Goal: Task Accomplishment & Management: Complete application form

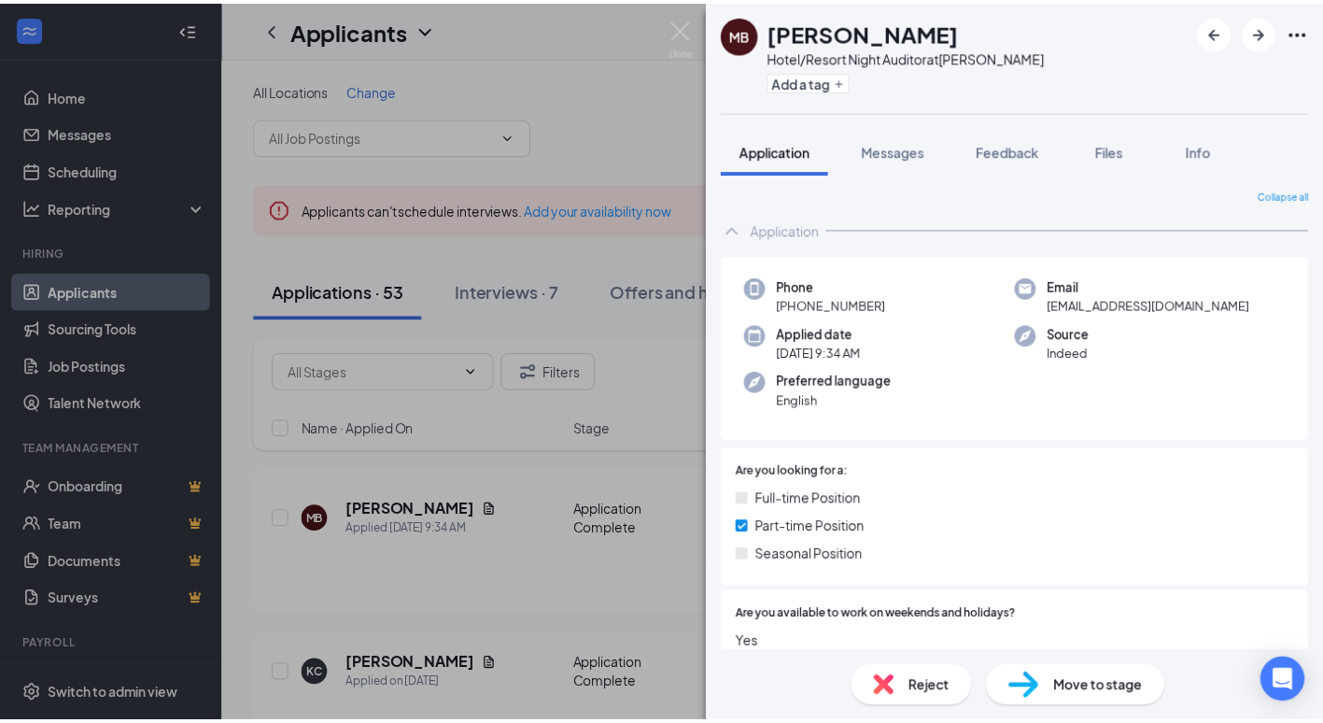
scroll to position [333, 0]
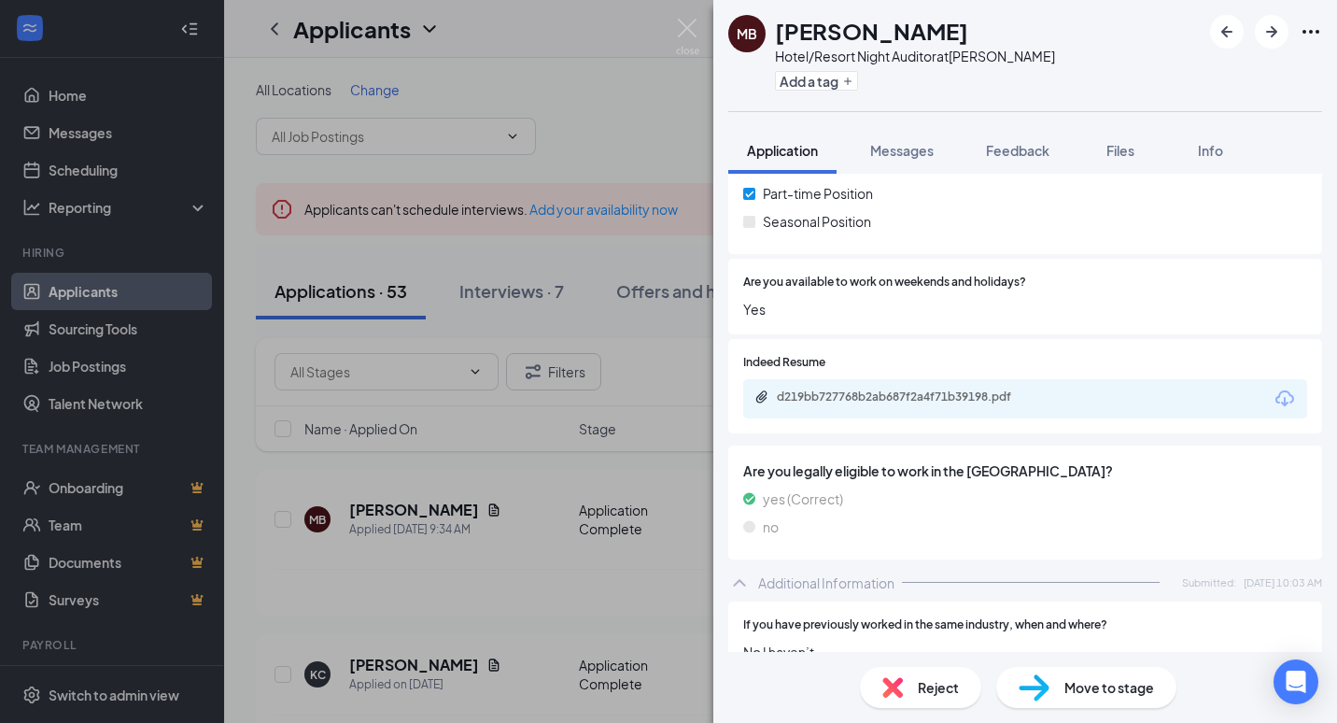
click at [53, 91] on div "MB [PERSON_NAME][GEOGRAPHIC_DATA]/Resort Night Auditor at [PERSON_NAME] Add a t…" at bounding box center [668, 361] width 1337 height 723
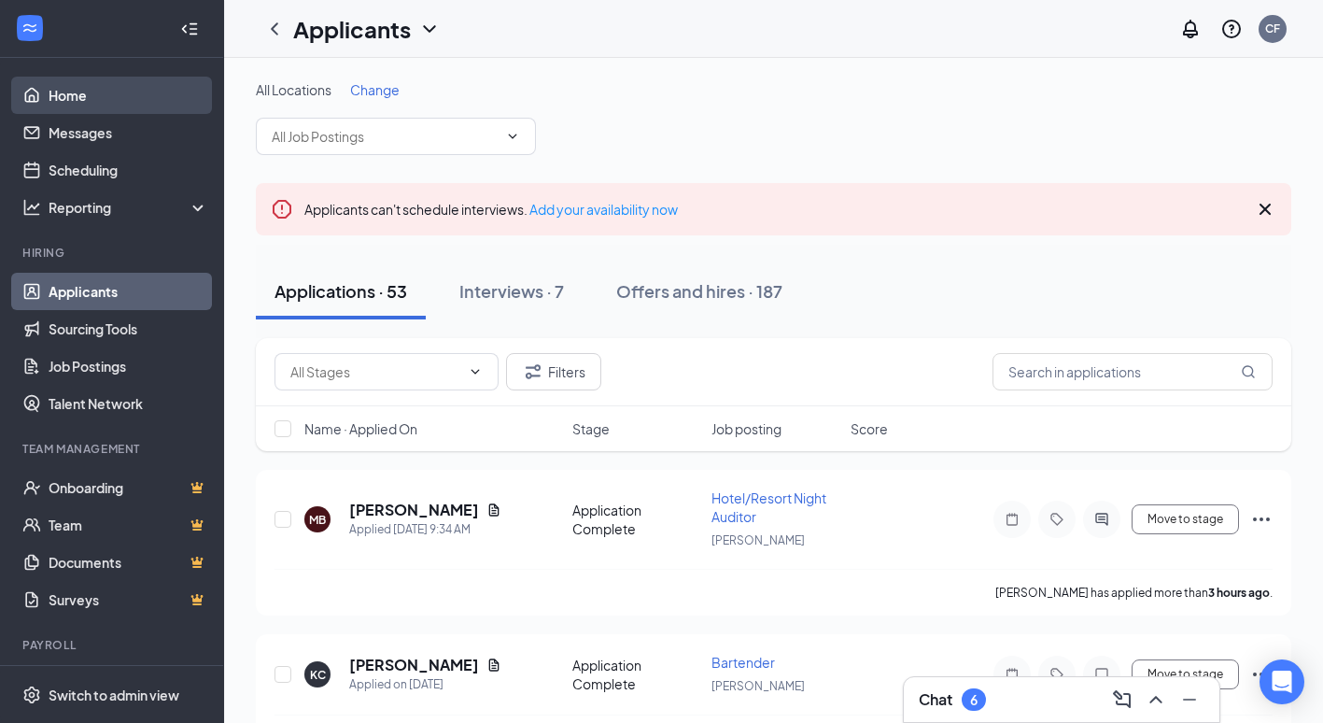
click at [53, 91] on link "Home" at bounding box center [129, 95] width 160 height 37
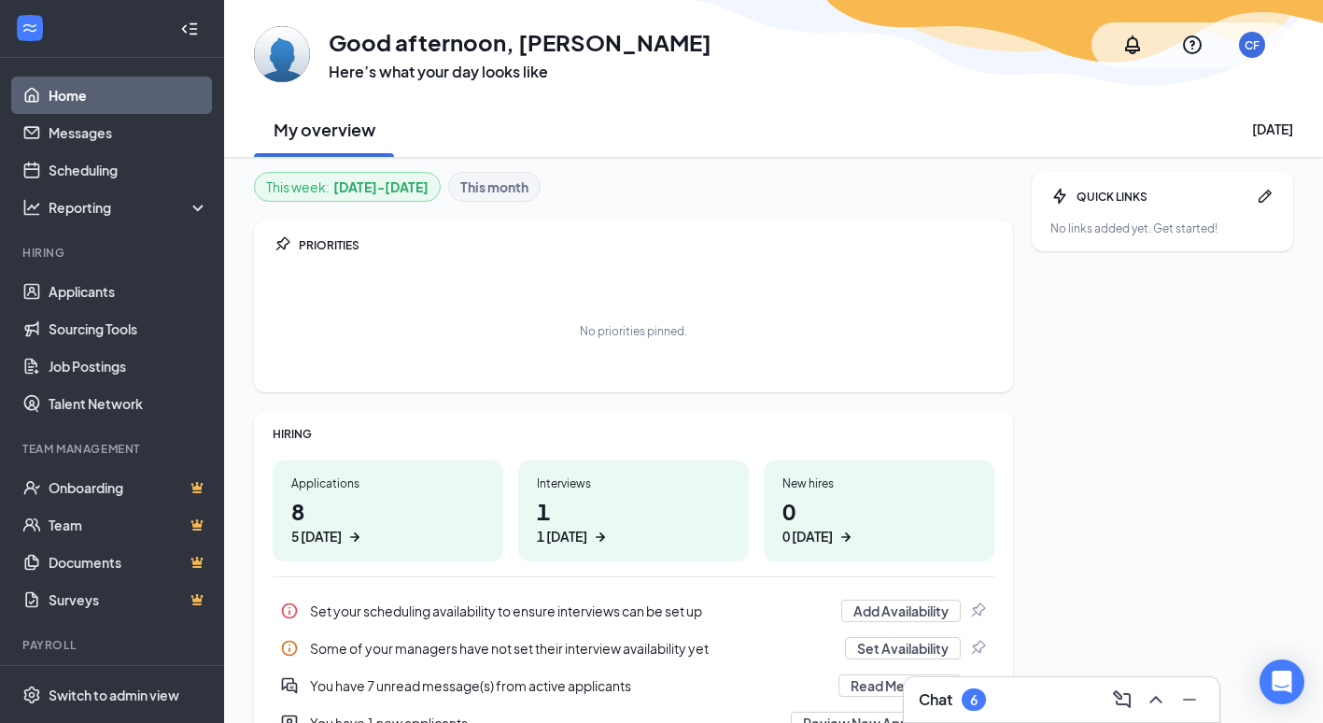
click at [99, 94] on link "Home" at bounding box center [129, 95] width 160 height 37
click at [109, 366] on link "Job Postings" at bounding box center [129, 365] width 160 height 37
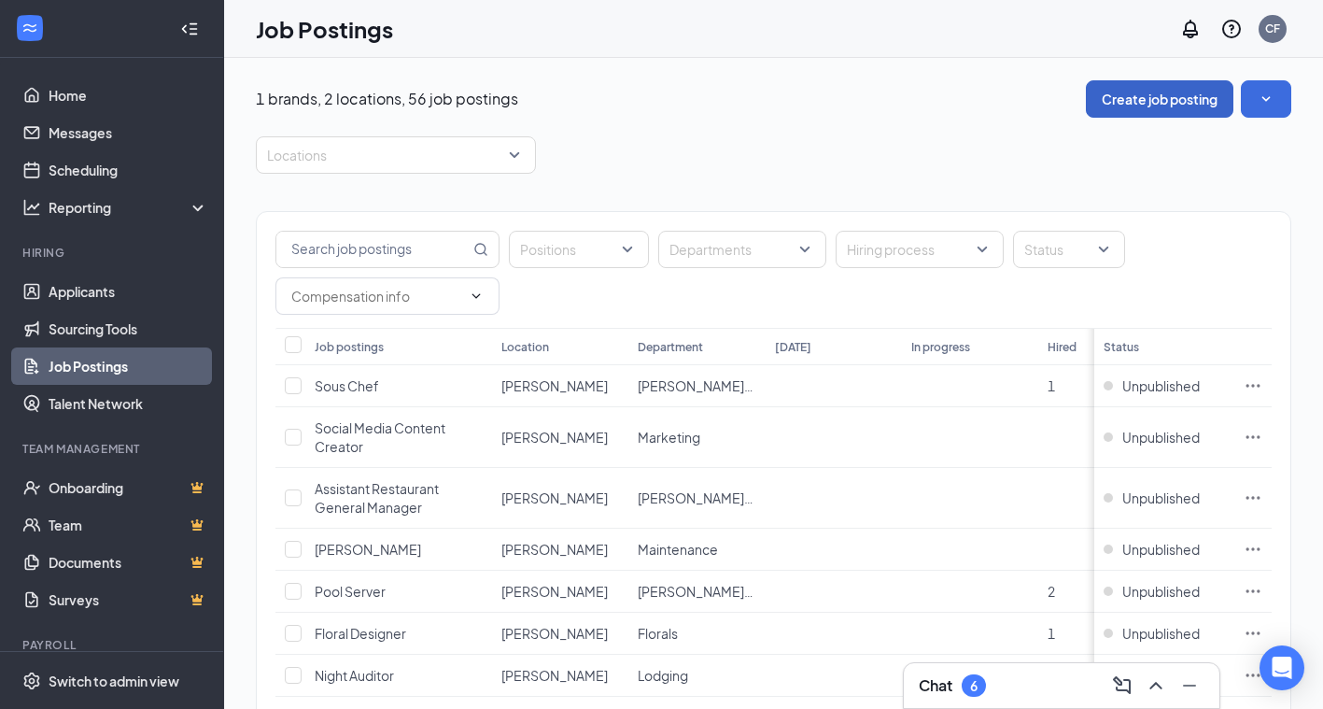
click at [1158, 97] on button "Create job posting" at bounding box center [1159, 98] width 147 height 37
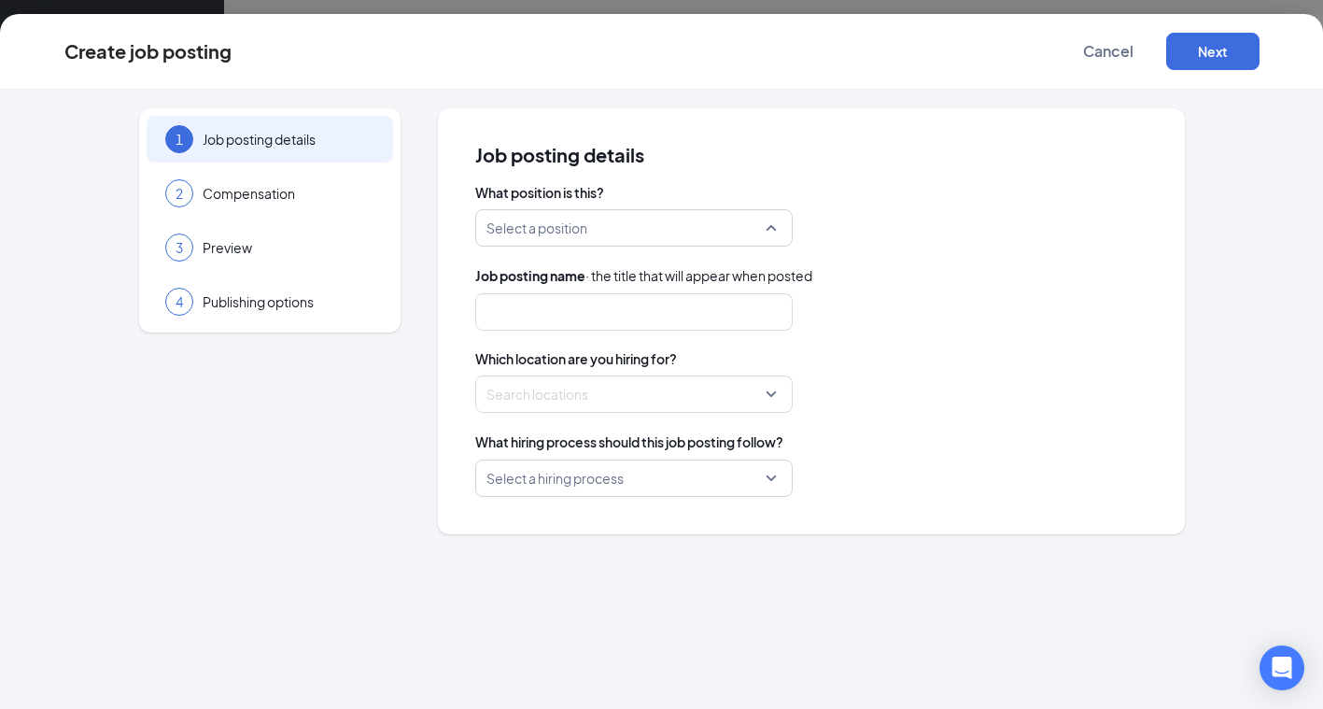
click at [585, 242] on input "search" at bounding box center [627, 227] width 282 height 35
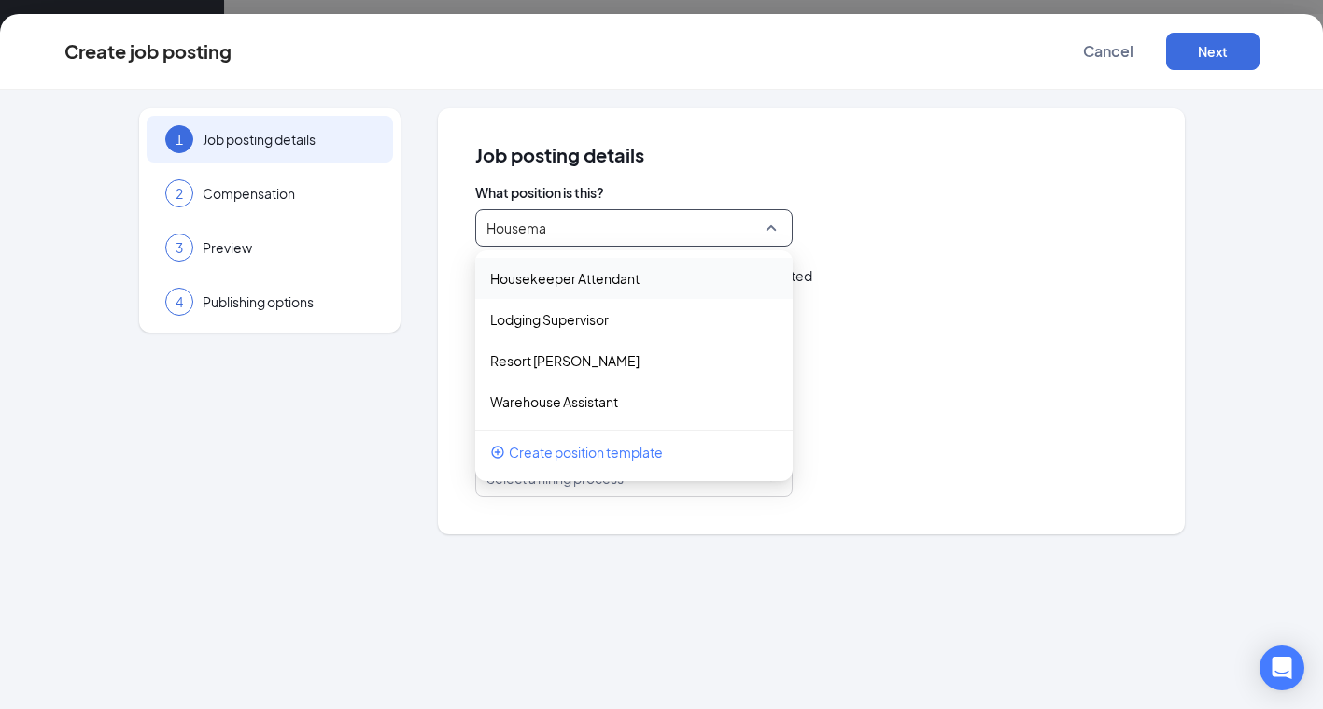
type input "Houseman"
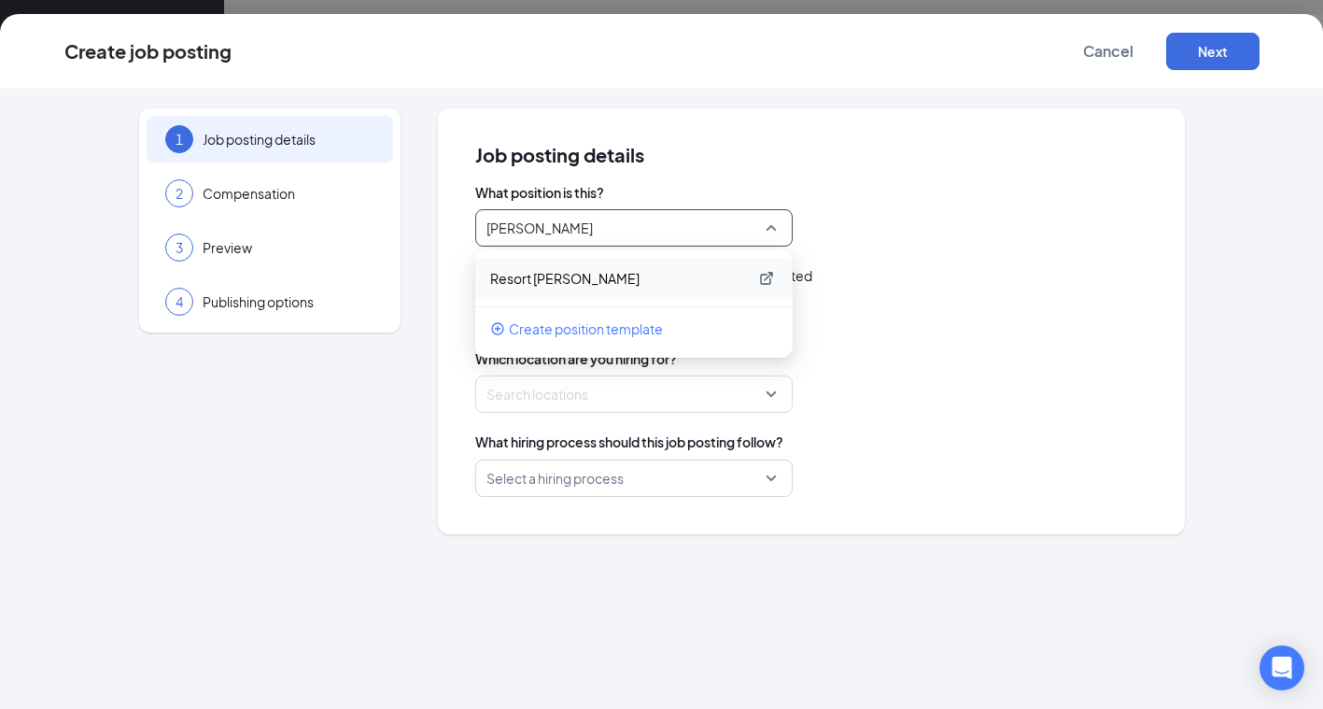
click at [552, 281] on p "Resort [PERSON_NAME]" at bounding box center [619, 278] width 258 height 19
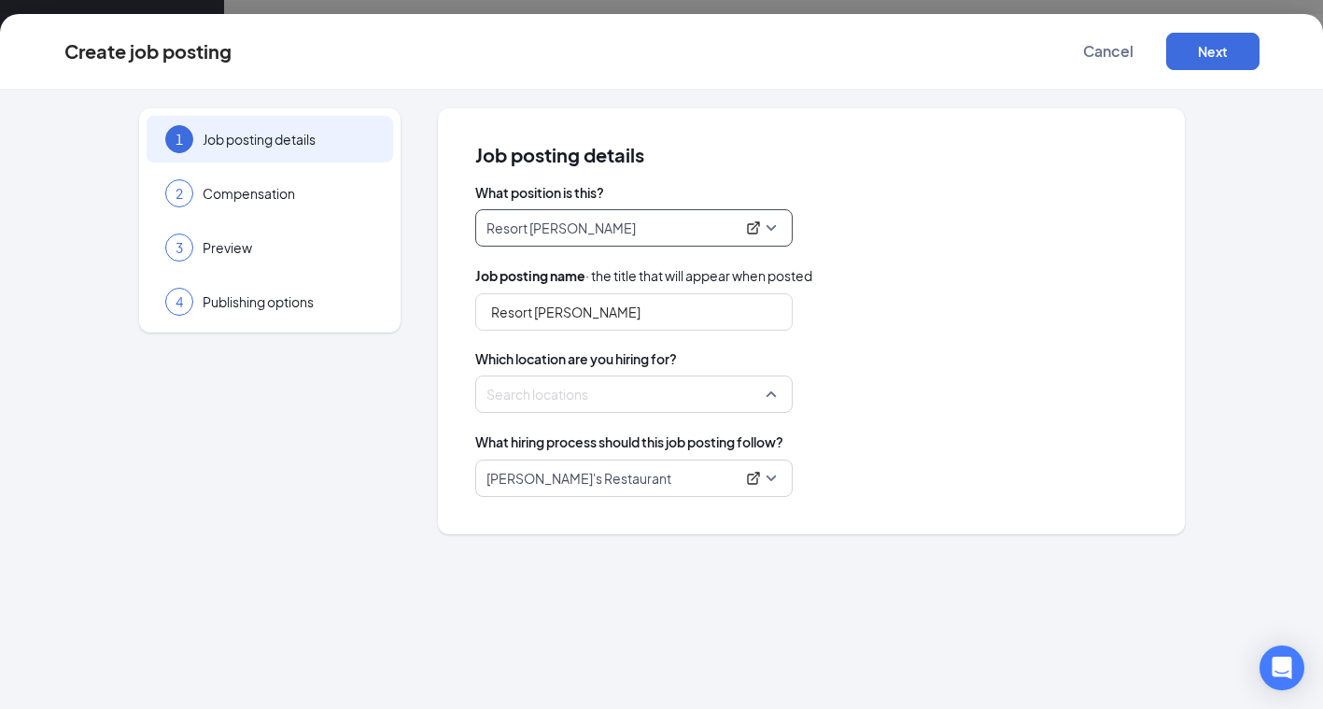
click at [565, 396] on div at bounding box center [628, 394] width 282 height 30
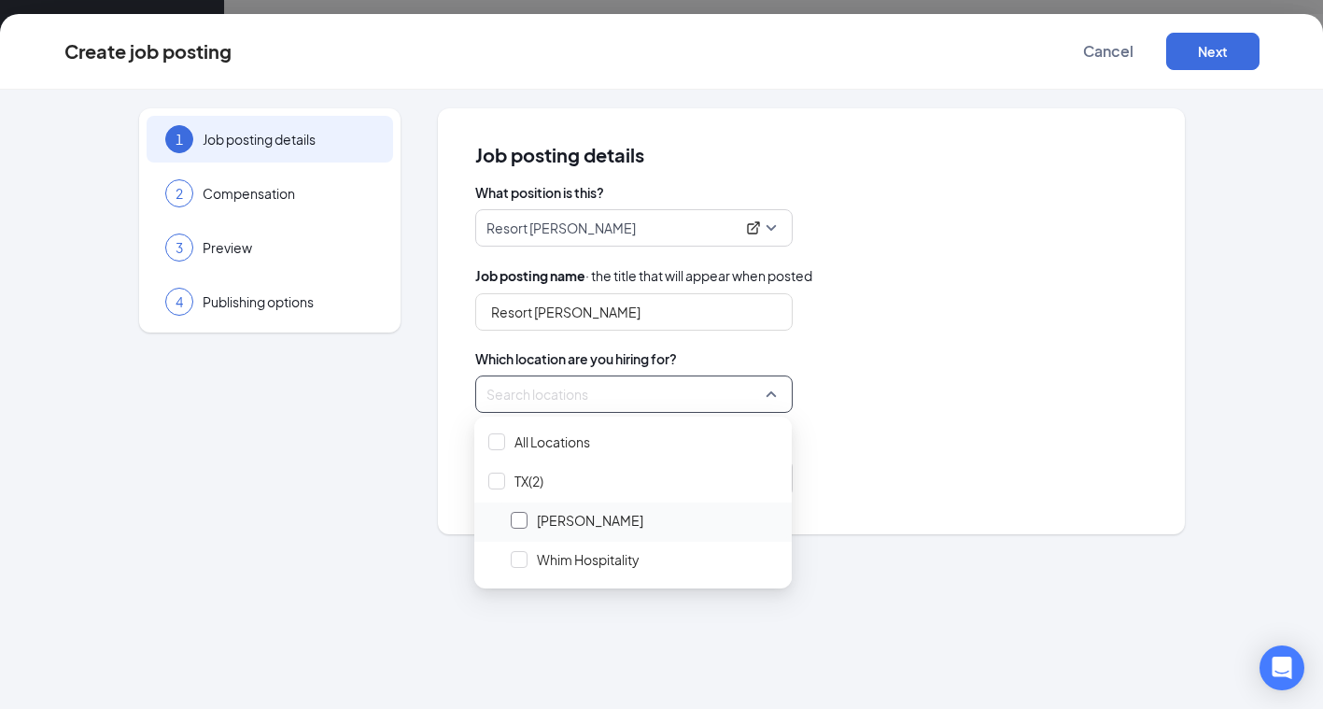
click at [524, 518] on div at bounding box center [519, 520] width 17 height 17
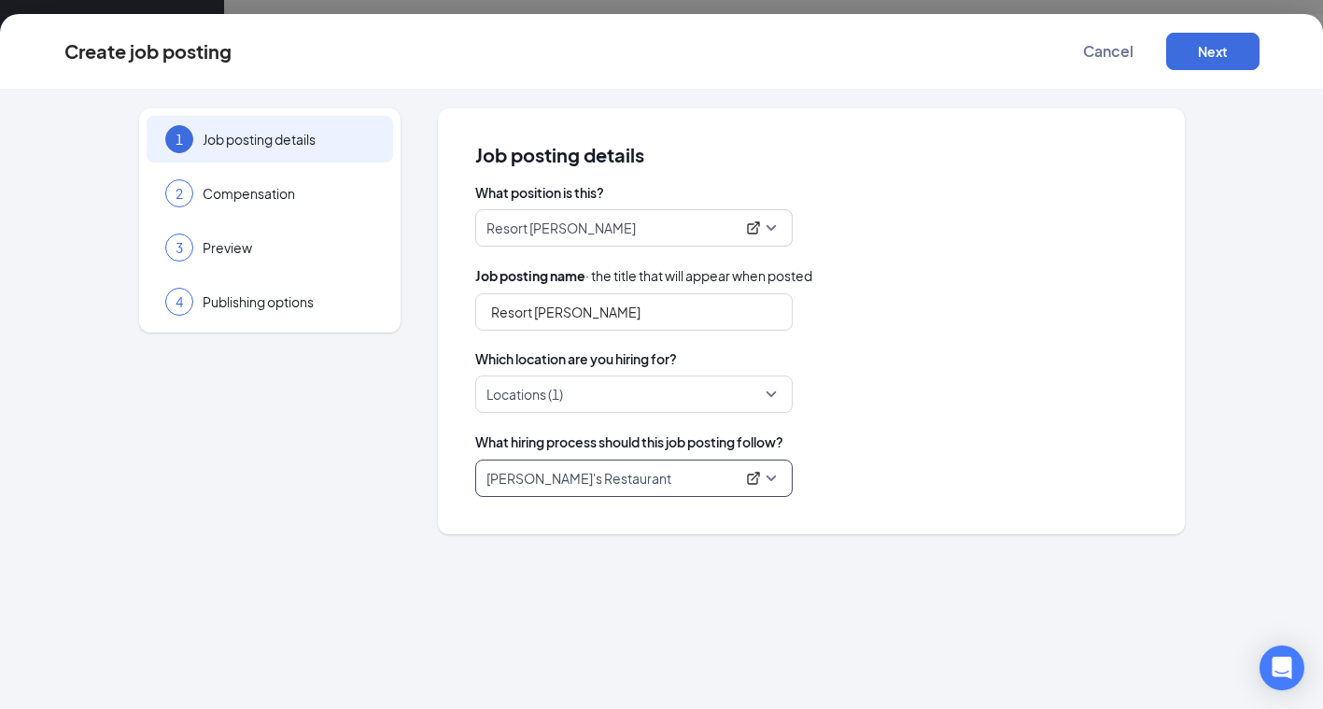
click at [602, 483] on p "[PERSON_NAME]'s Restaurant" at bounding box center [610, 478] width 248 height 19
drag, startPoint x: 602, startPoint y: 483, endPoint x: 214, endPoint y: 439, distance: 390.8
click at [214, 439] on div "1 Job posting details 2 Compensation 3 Preview 4 Publishing options Job posting…" at bounding box center [661, 321] width 1195 height 426
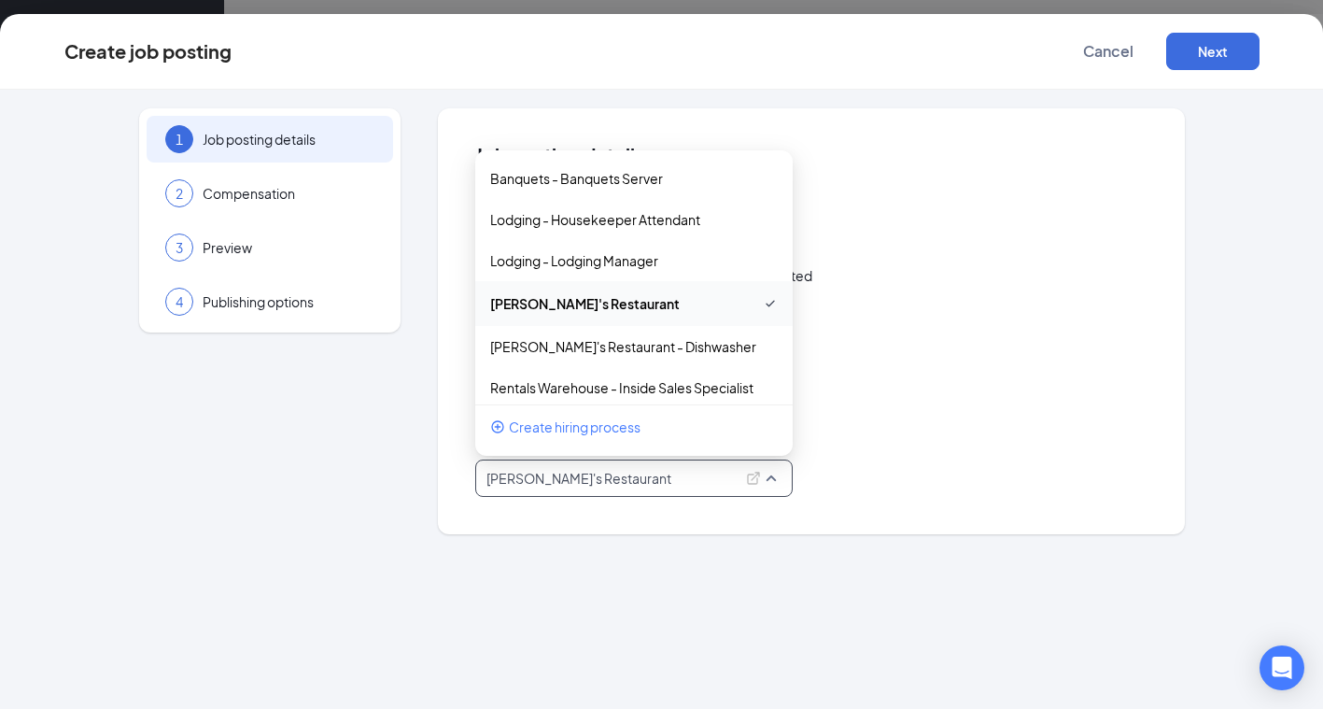
drag, startPoint x: 604, startPoint y: 476, endPoint x: 340, endPoint y: 470, distance: 264.2
click at [340, 470] on div "1 Job posting details 2 Compensation 3 Preview 4 Publishing options Job posting…" at bounding box center [661, 321] width 1195 height 426
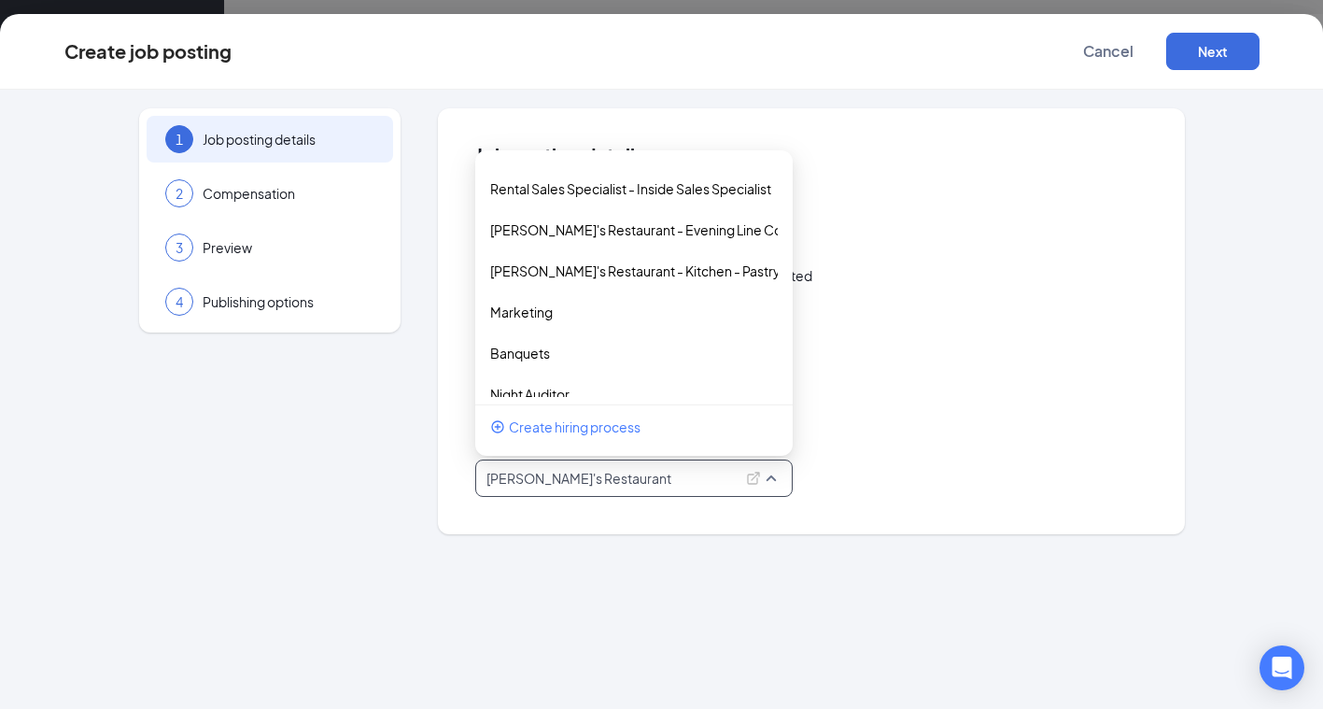
scroll to position [340, 0]
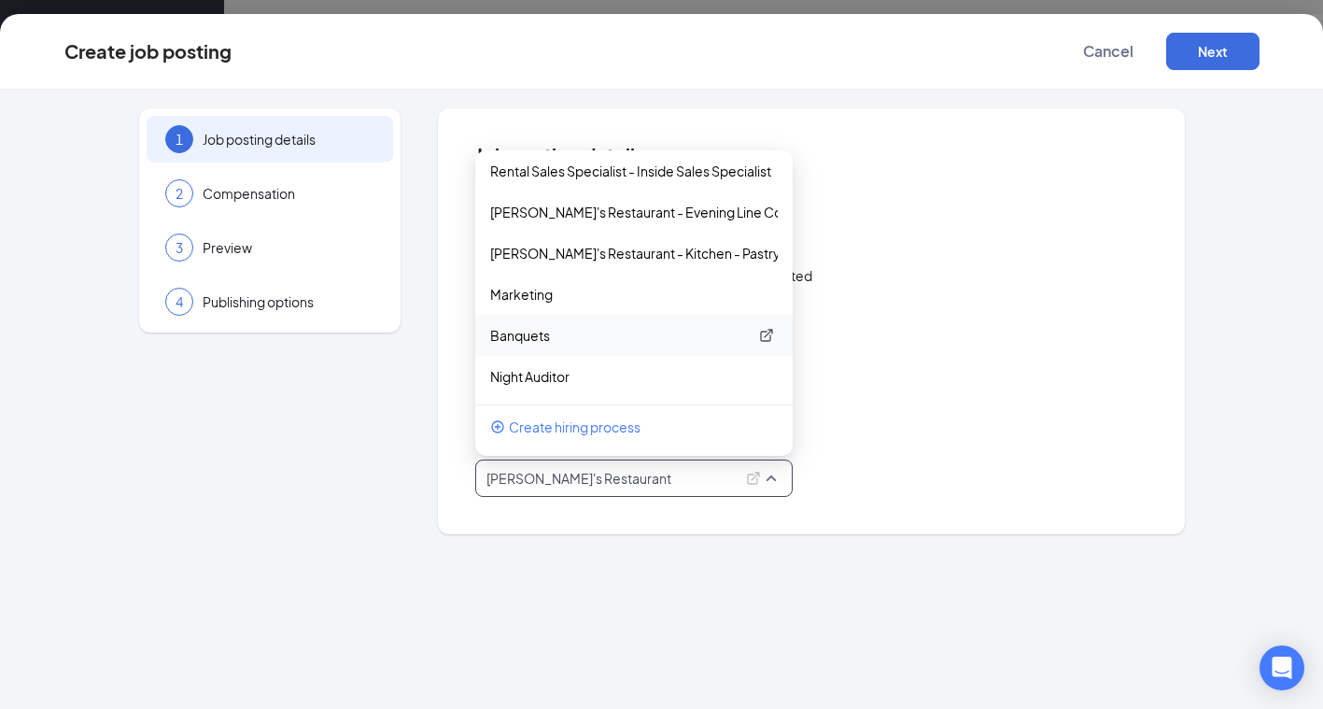
click at [536, 334] on p "Banquets" at bounding box center [619, 335] width 258 height 19
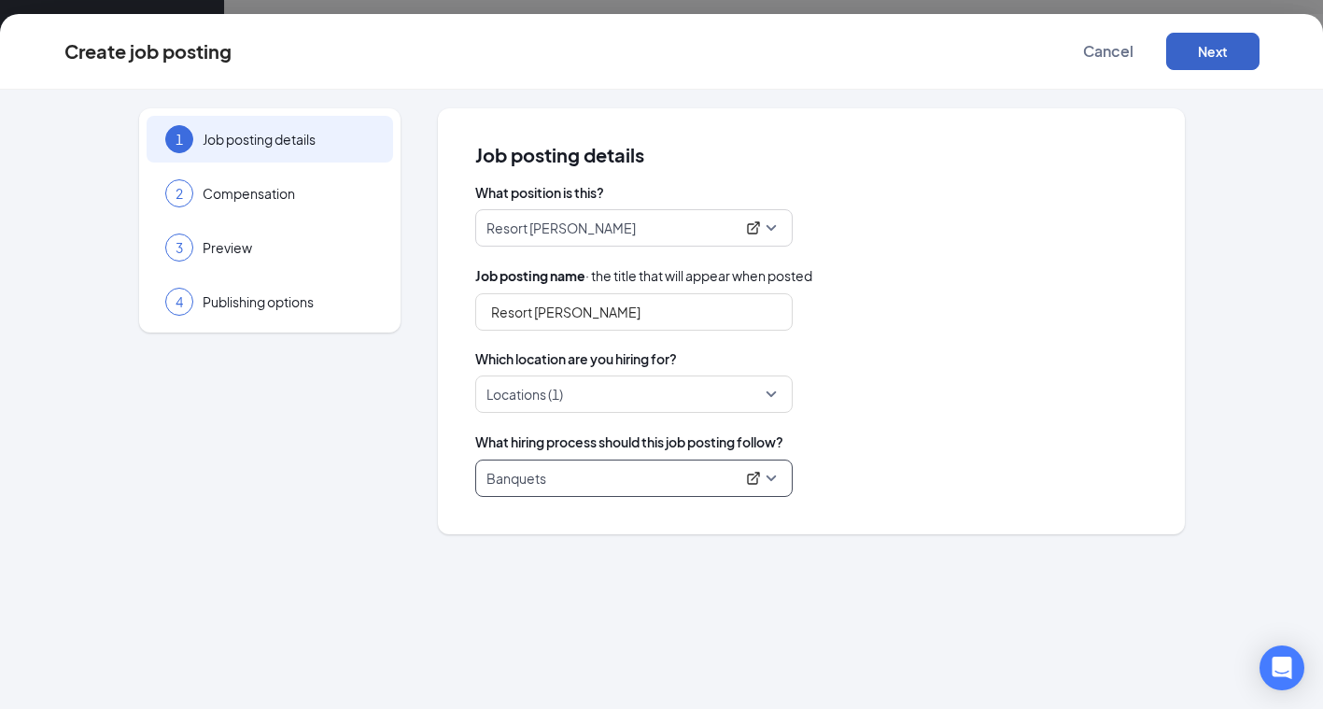
click at [1182, 62] on button "Next" at bounding box center [1212, 51] width 93 height 37
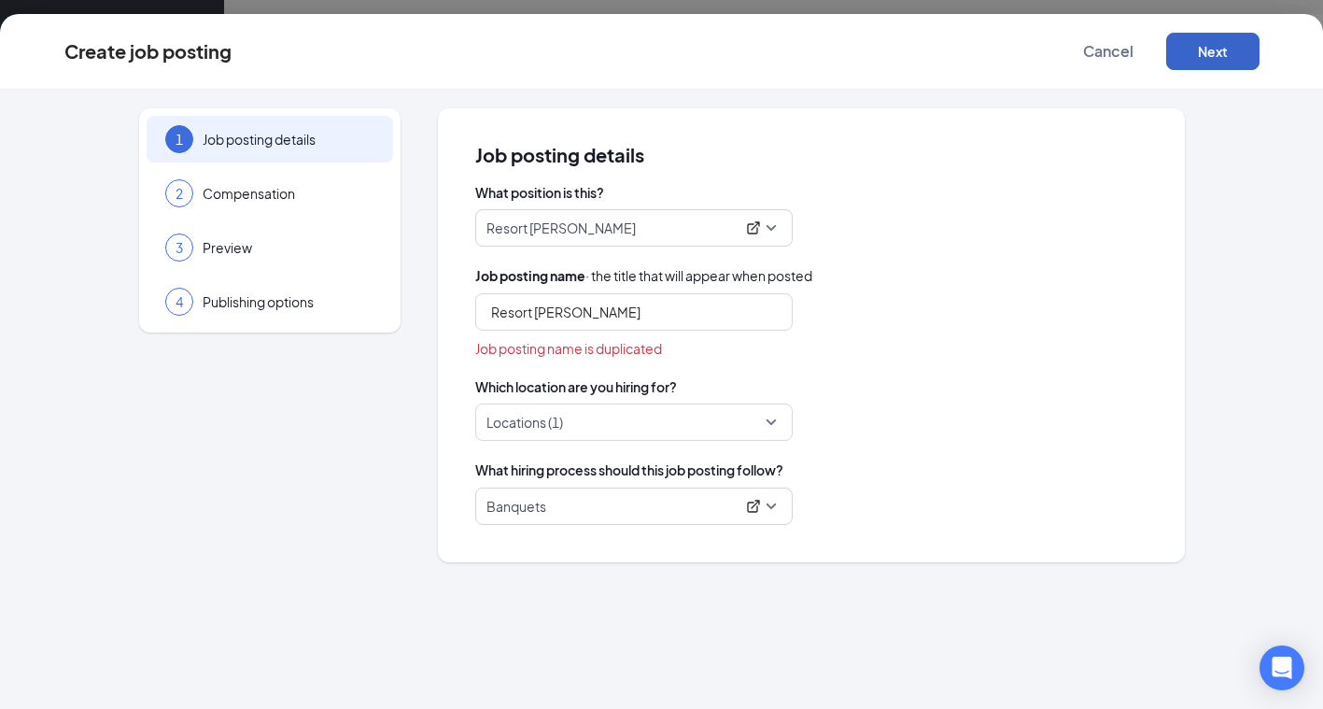
click at [1209, 45] on button "Next" at bounding box center [1212, 51] width 93 height 37
click at [534, 315] on input "Resort [PERSON_NAME]" at bounding box center [633, 311] width 317 height 37
click at [620, 309] on input "Resort [PERSON_NAME]" at bounding box center [633, 311] width 317 height 37
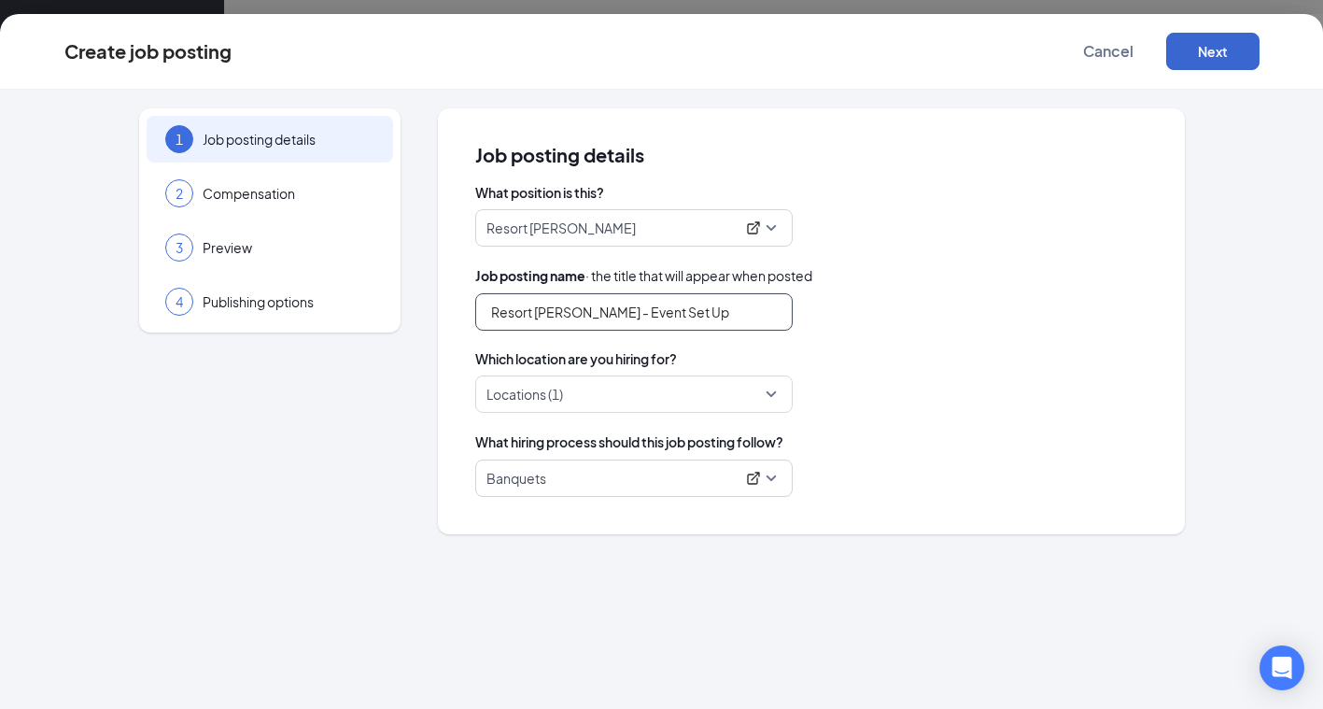
type input "Resort Houseman - Event Set Up"
click at [1190, 50] on button "Next" at bounding box center [1212, 51] width 93 height 37
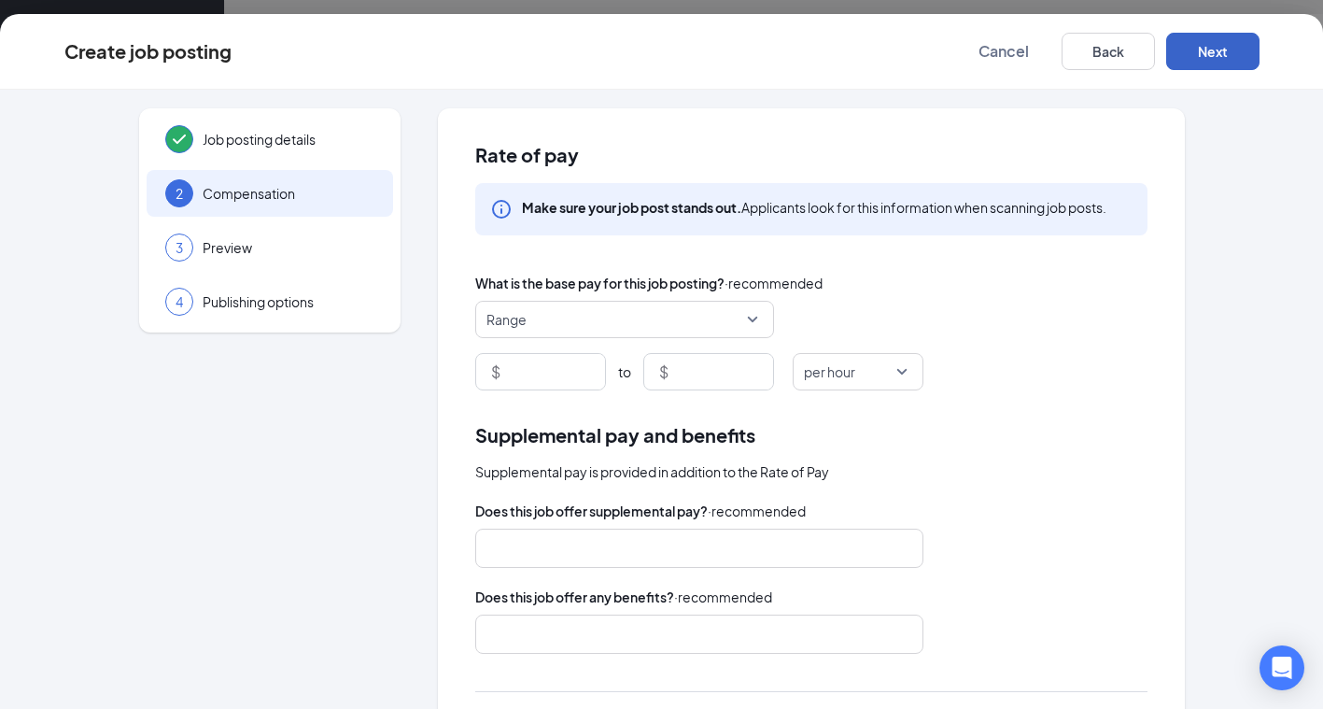
click at [555, 322] on span "Range" at bounding box center [616, 319] width 260 height 35
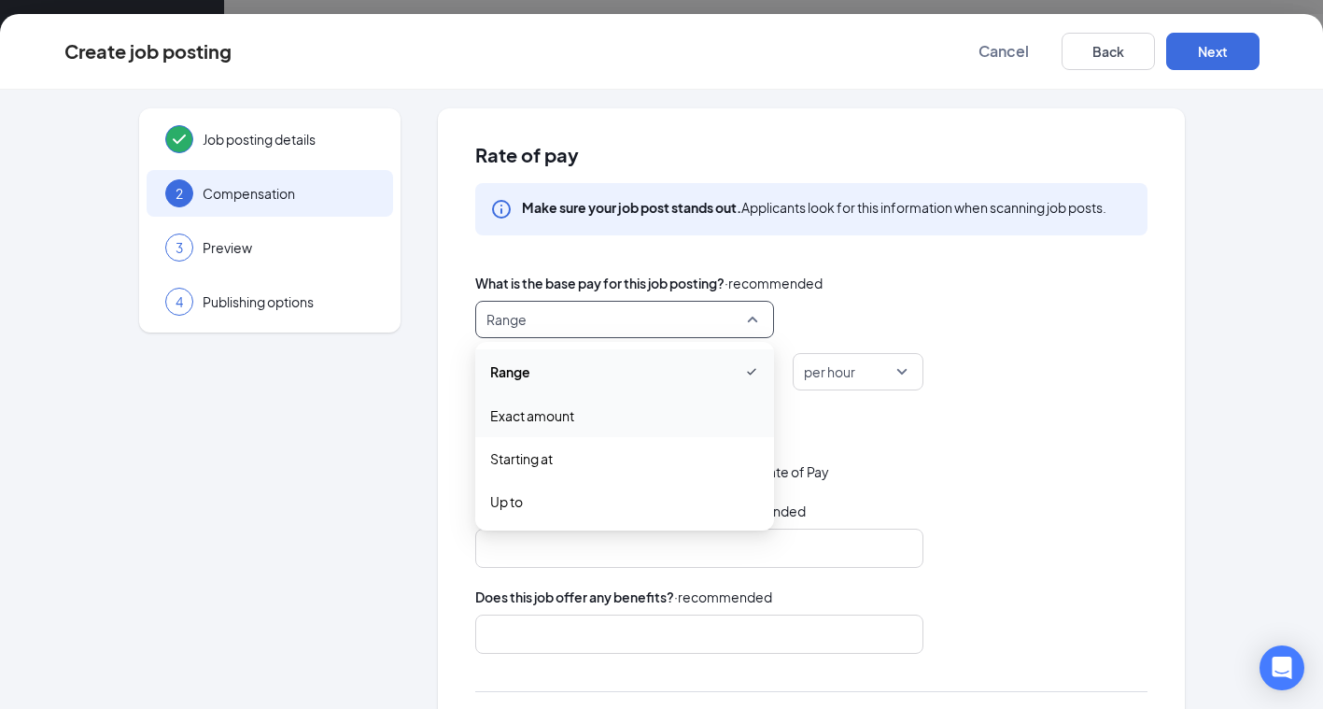
click at [527, 409] on span "Exact amount" at bounding box center [532, 415] width 84 height 21
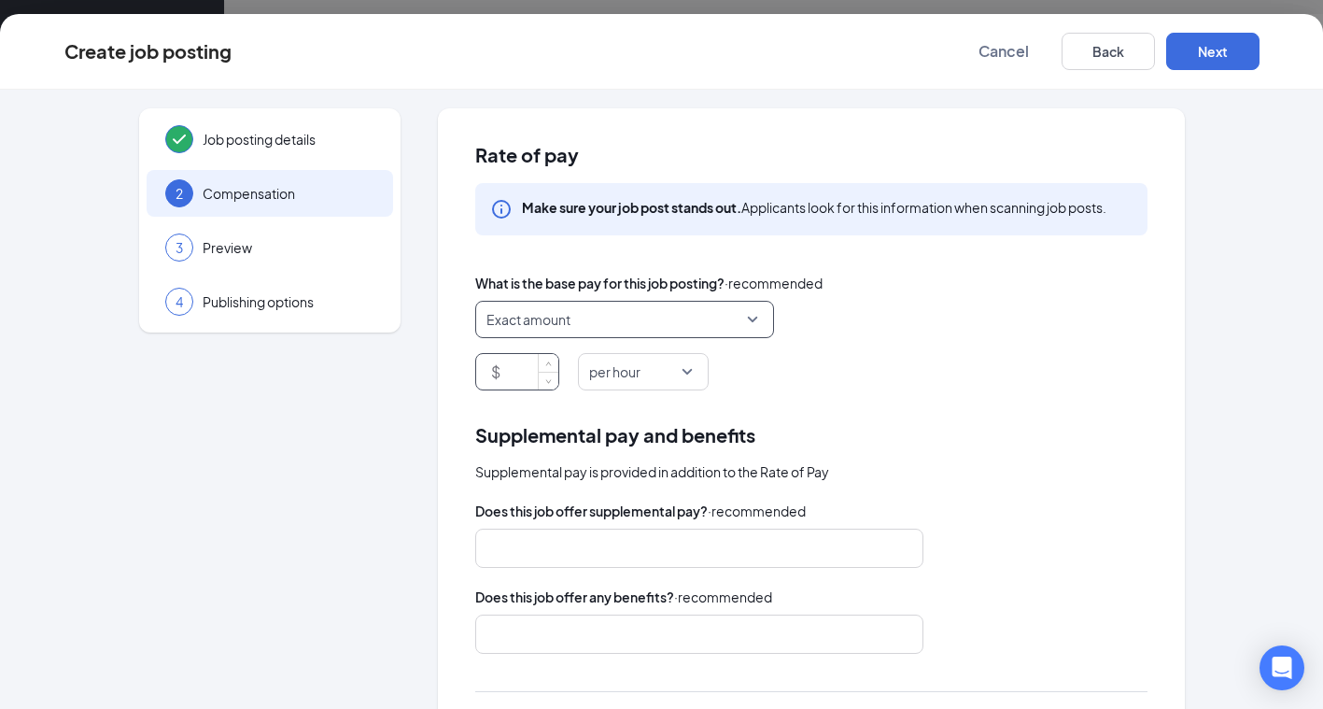
click at [517, 377] on input at bounding box center [531, 371] width 54 height 35
type input "20"
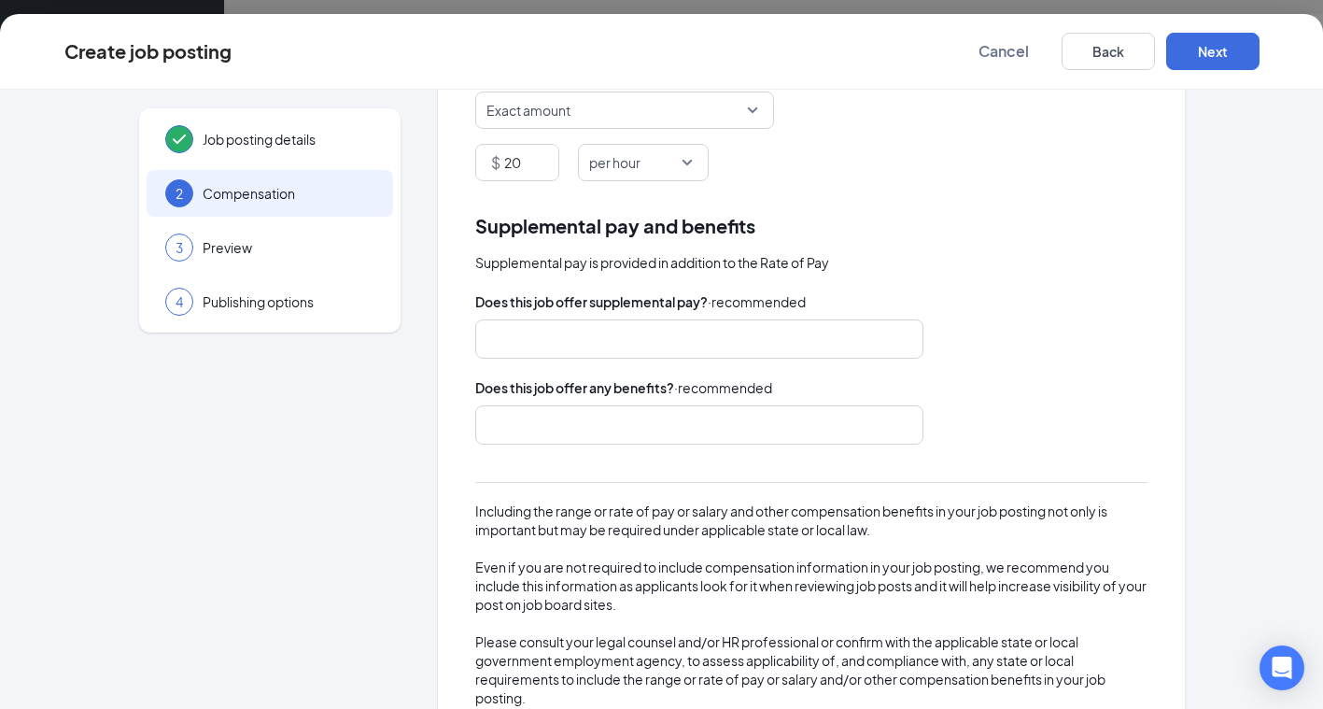
scroll to position [210, 0]
click at [498, 415] on div at bounding box center [690, 424] width 399 height 30
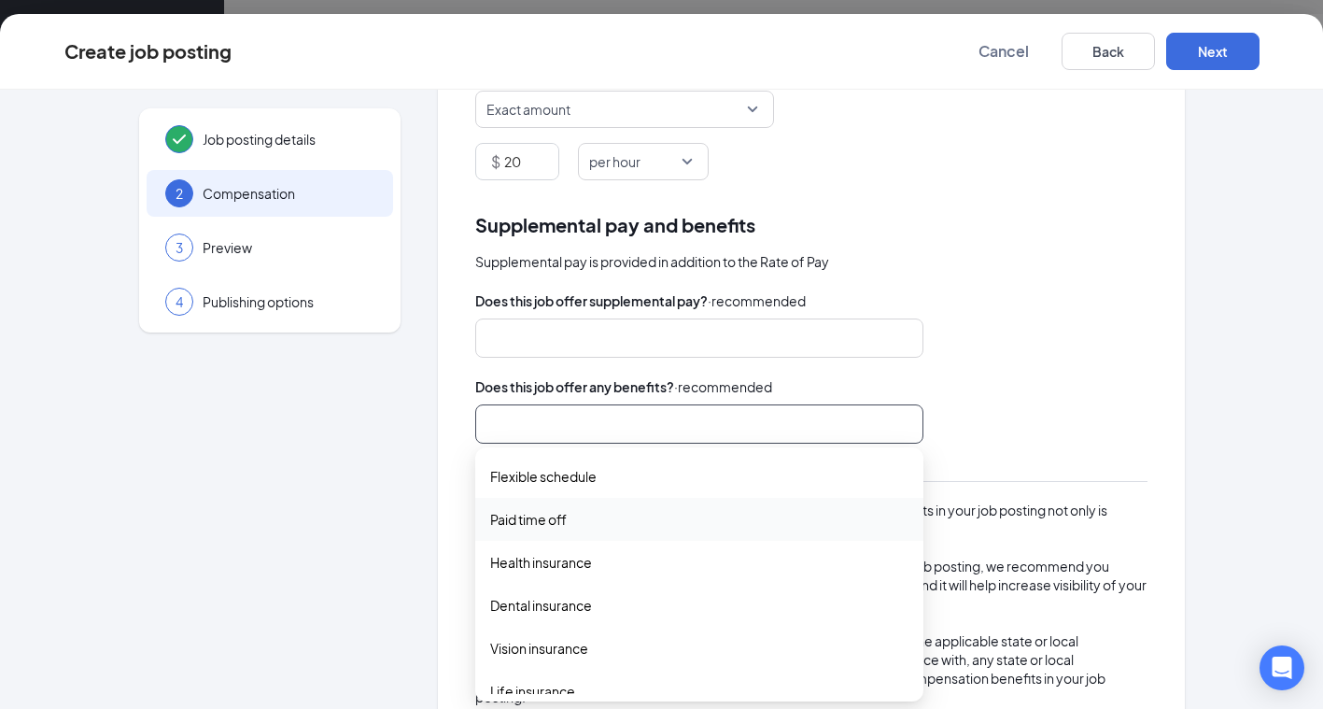
click at [512, 523] on span "Paid time off" at bounding box center [528, 519] width 77 height 21
click at [523, 565] on span "Health insurance" at bounding box center [541, 564] width 102 height 21
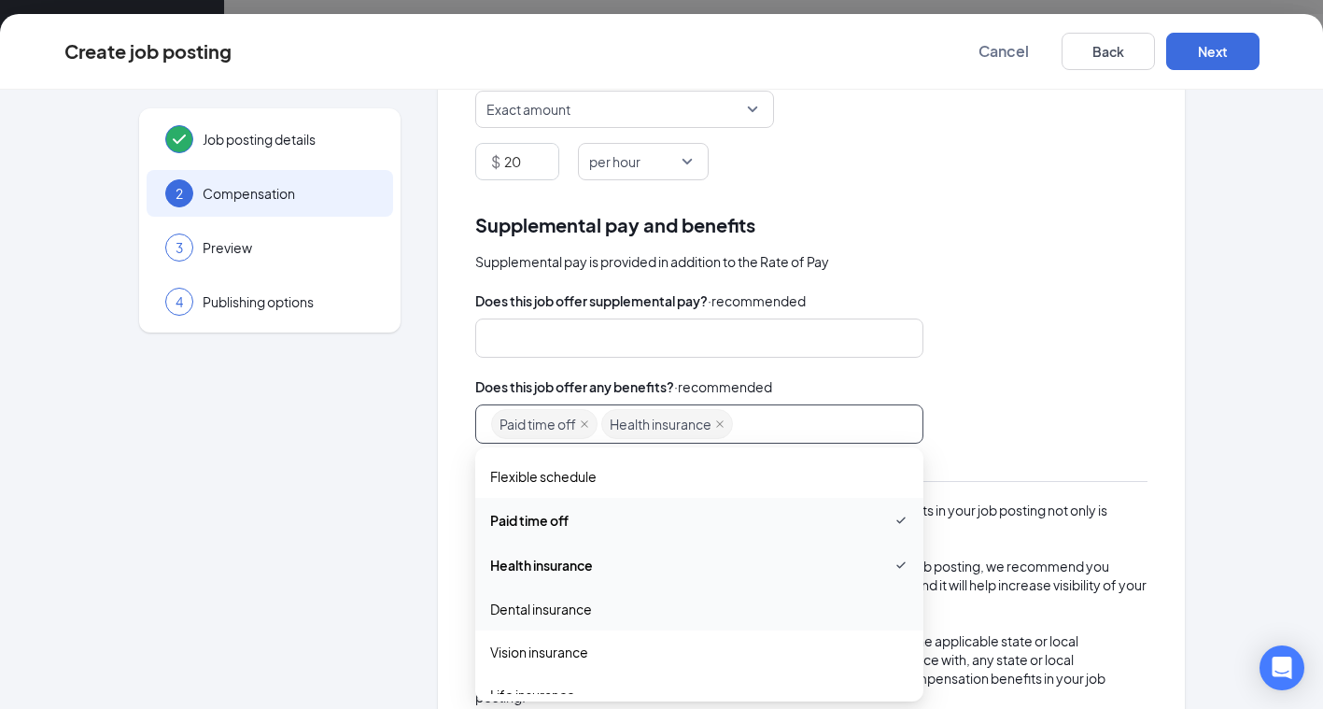
click at [529, 603] on span "Dental insurance" at bounding box center [541, 608] width 102 height 21
click at [533, 654] on span "Vision insurance" at bounding box center [539, 653] width 98 height 21
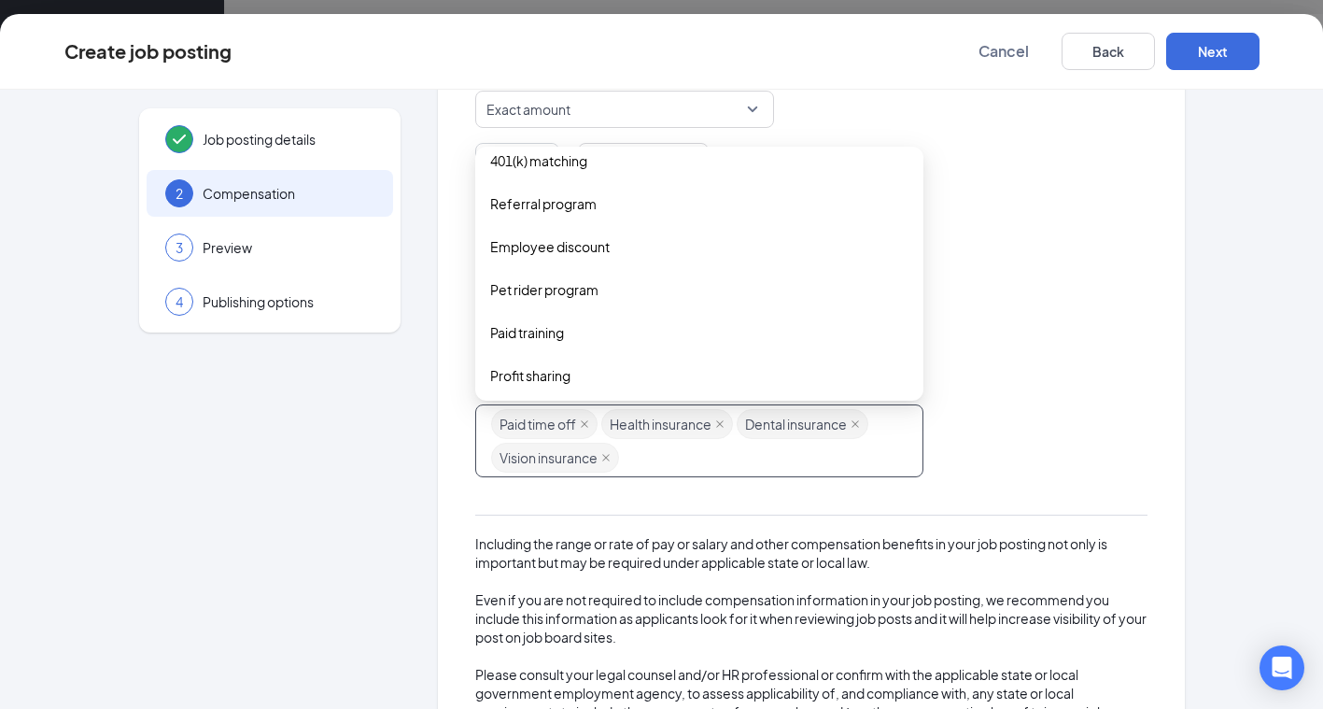
scroll to position [372, 0]
click at [522, 200] on span "Referral program" at bounding box center [543, 197] width 106 height 21
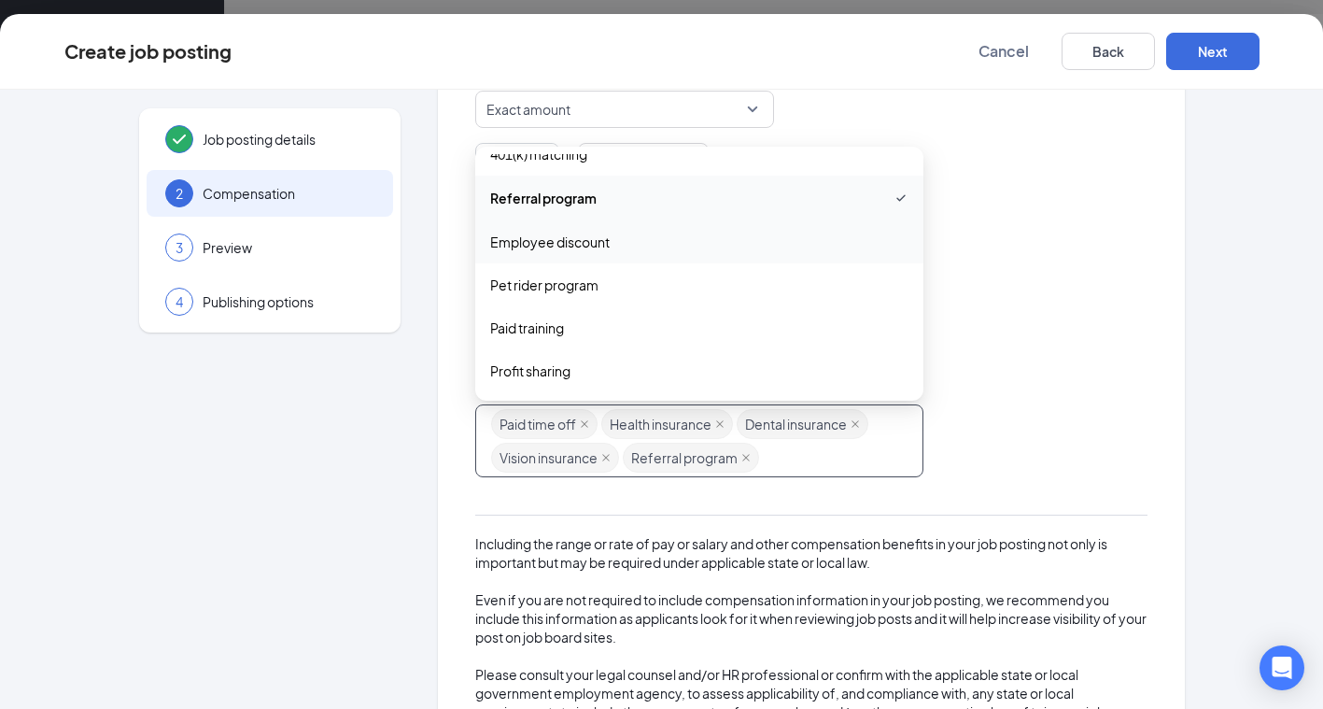
click at [540, 244] on span "Employee discount" at bounding box center [549, 242] width 119 height 21
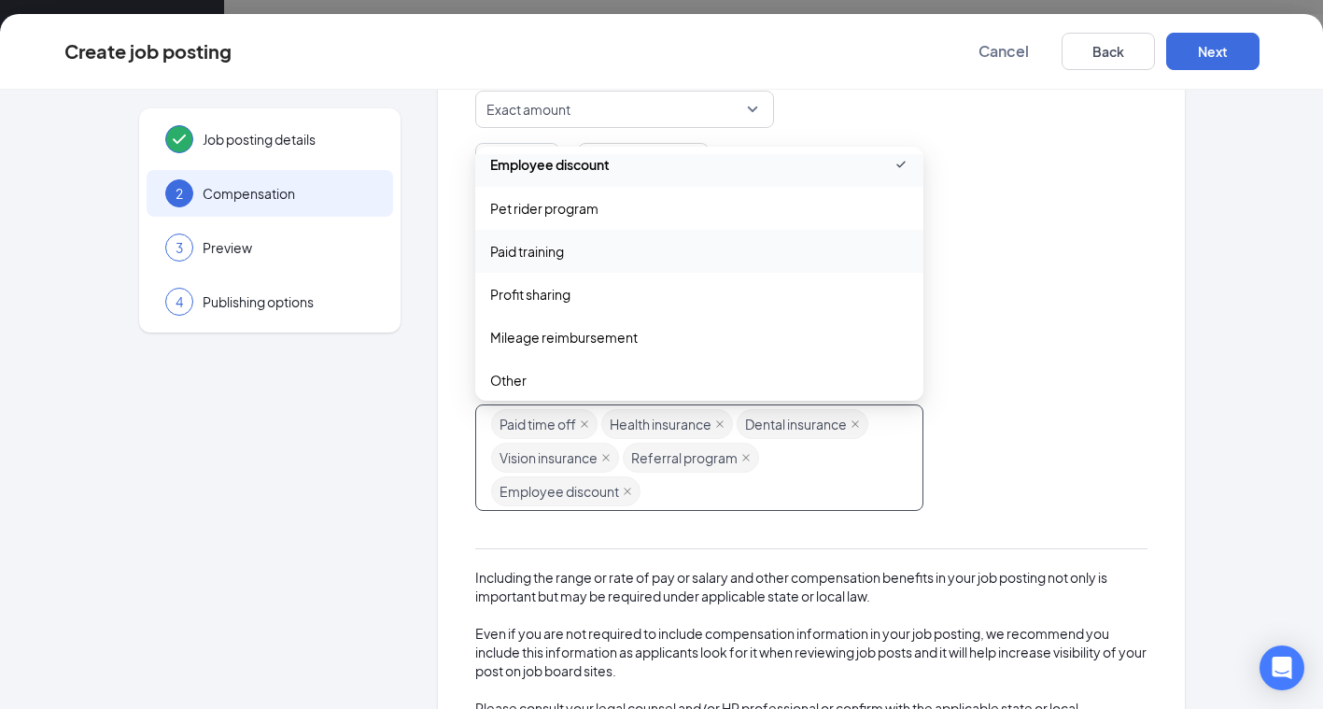
scroll to position [459, 0]
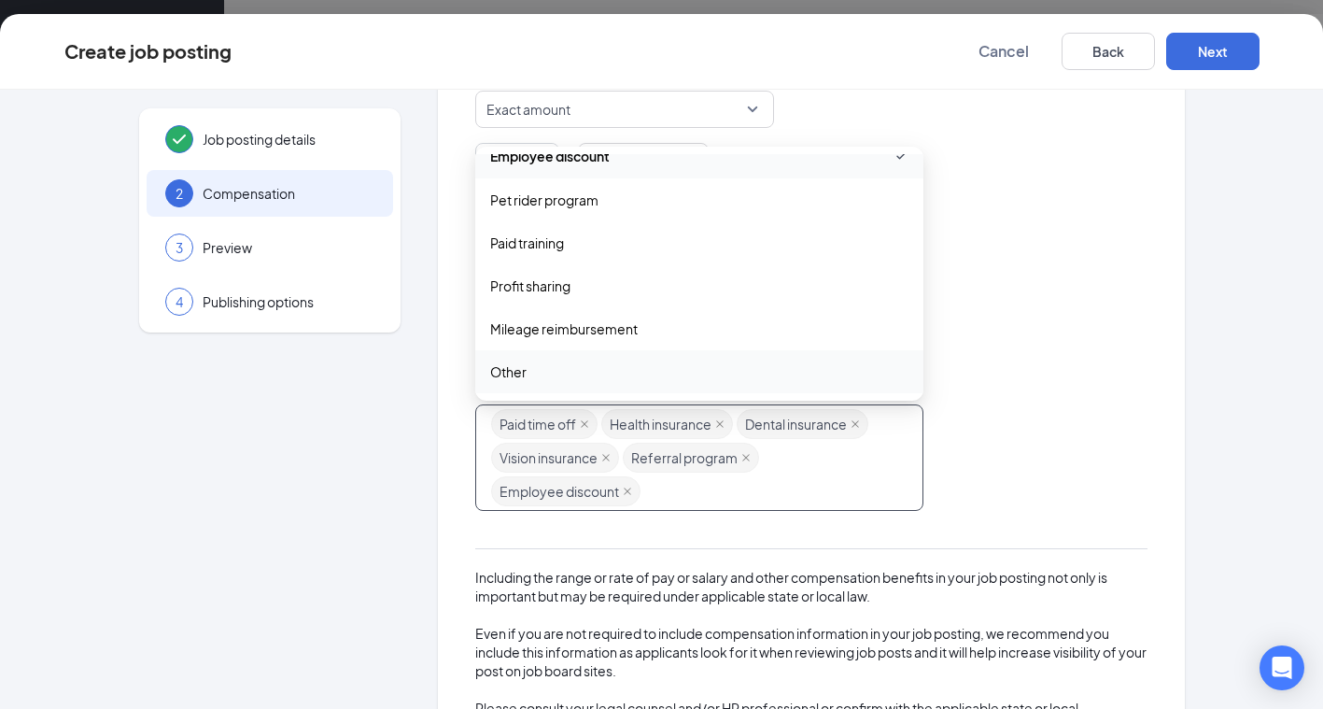
click at [551, 362] on span "Other" at bounding box center [699, 371] width 418 height 21
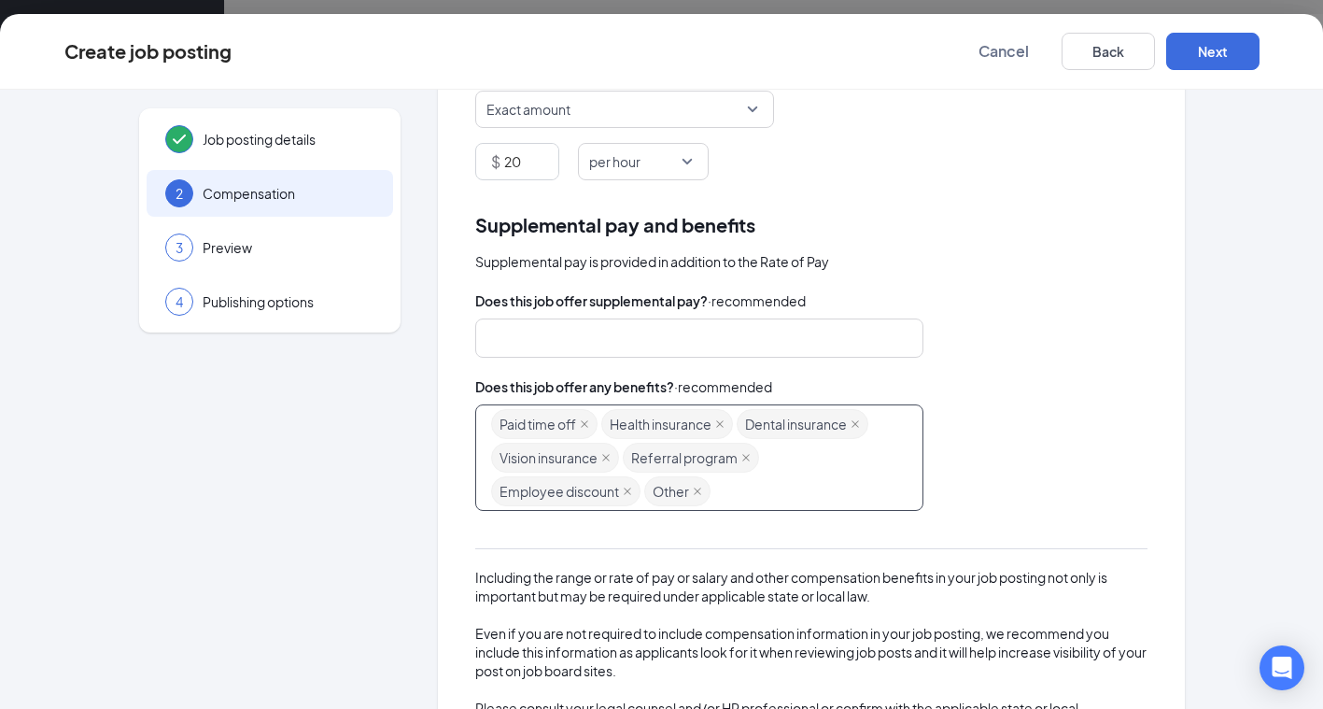
scroll to position [1107, 0]
click at [750, 344] on div at bounding box center [690, 338] width 399 height 30
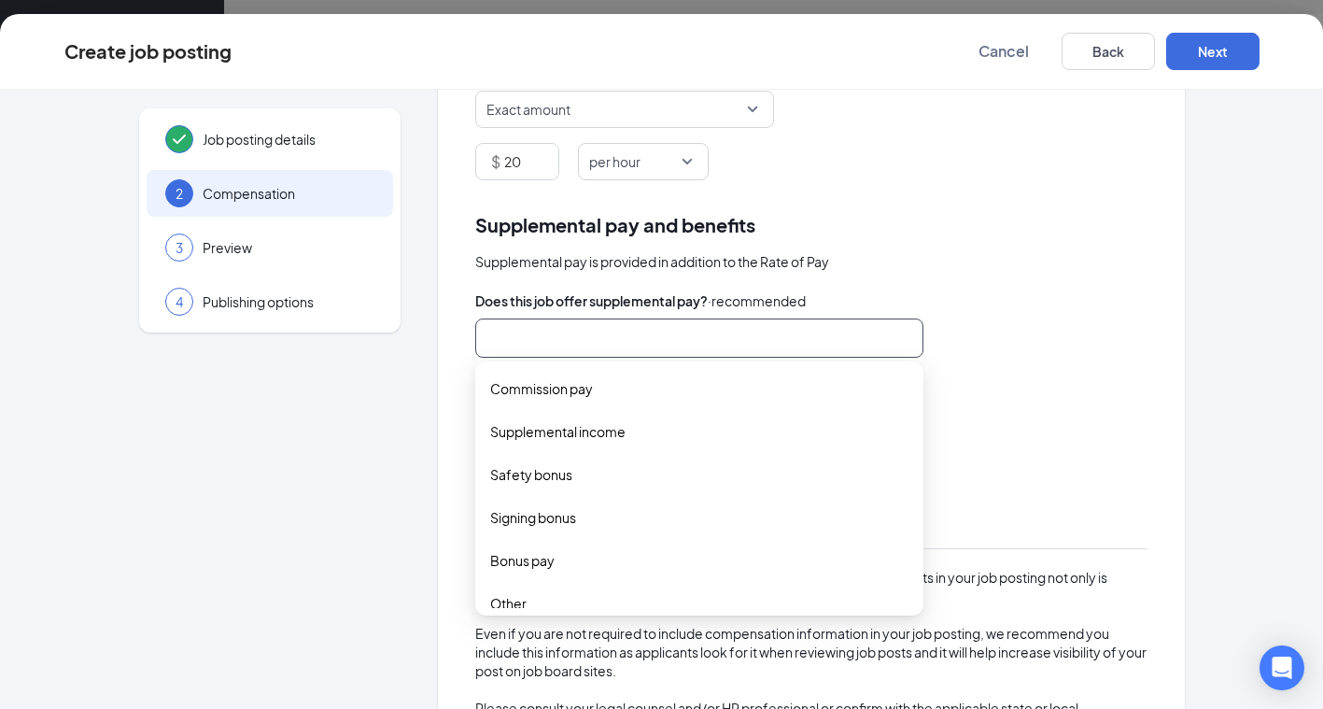
scroll to position [62, 0]
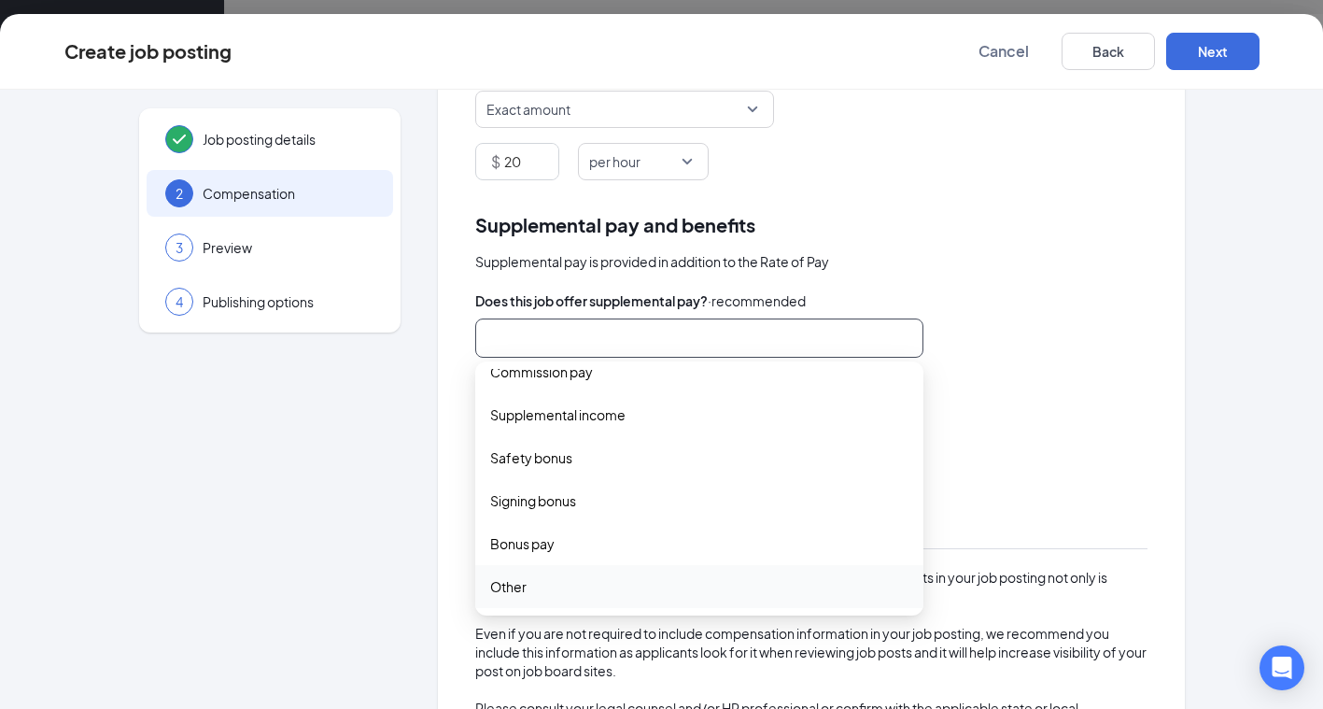
click at [493, 586] on span "Other" at bounding box center [508, 586] width 36 height 21
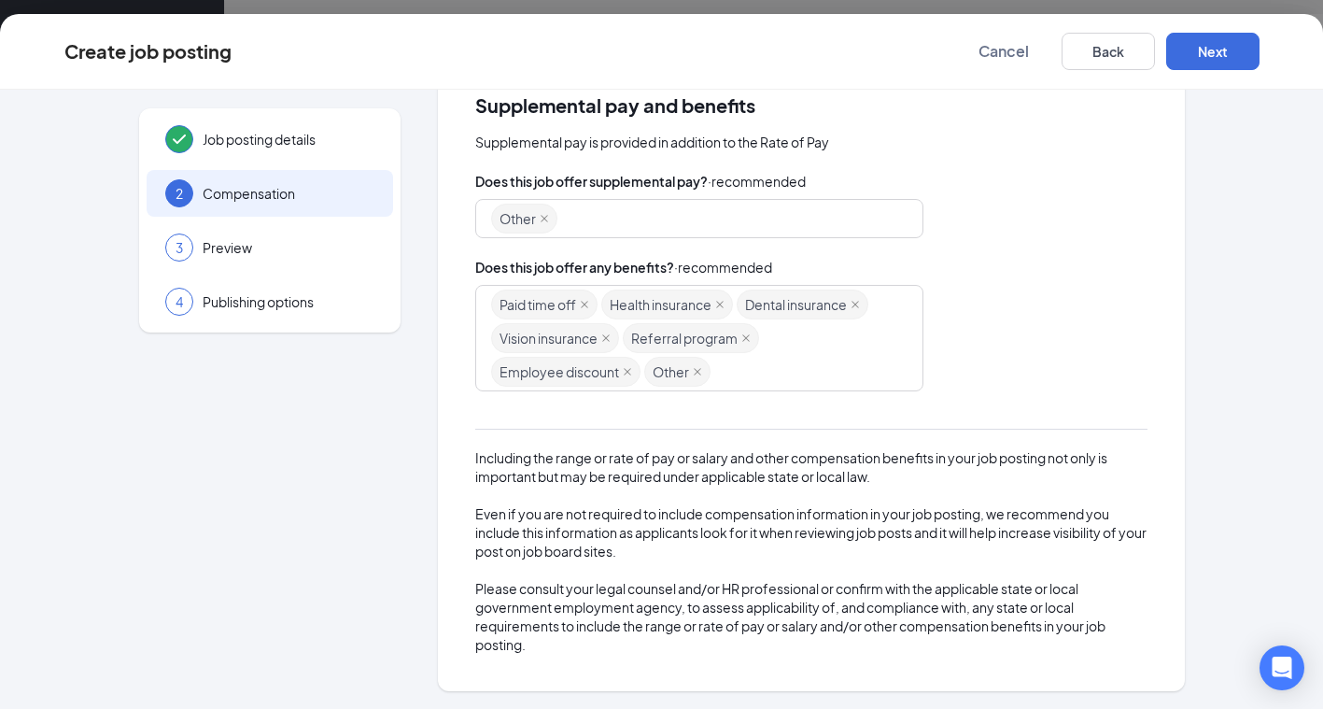
scroll to position [2060, 0]
click at [1199, 52] on button "Next" at bounding box center [1212, 51] width 93 height 37
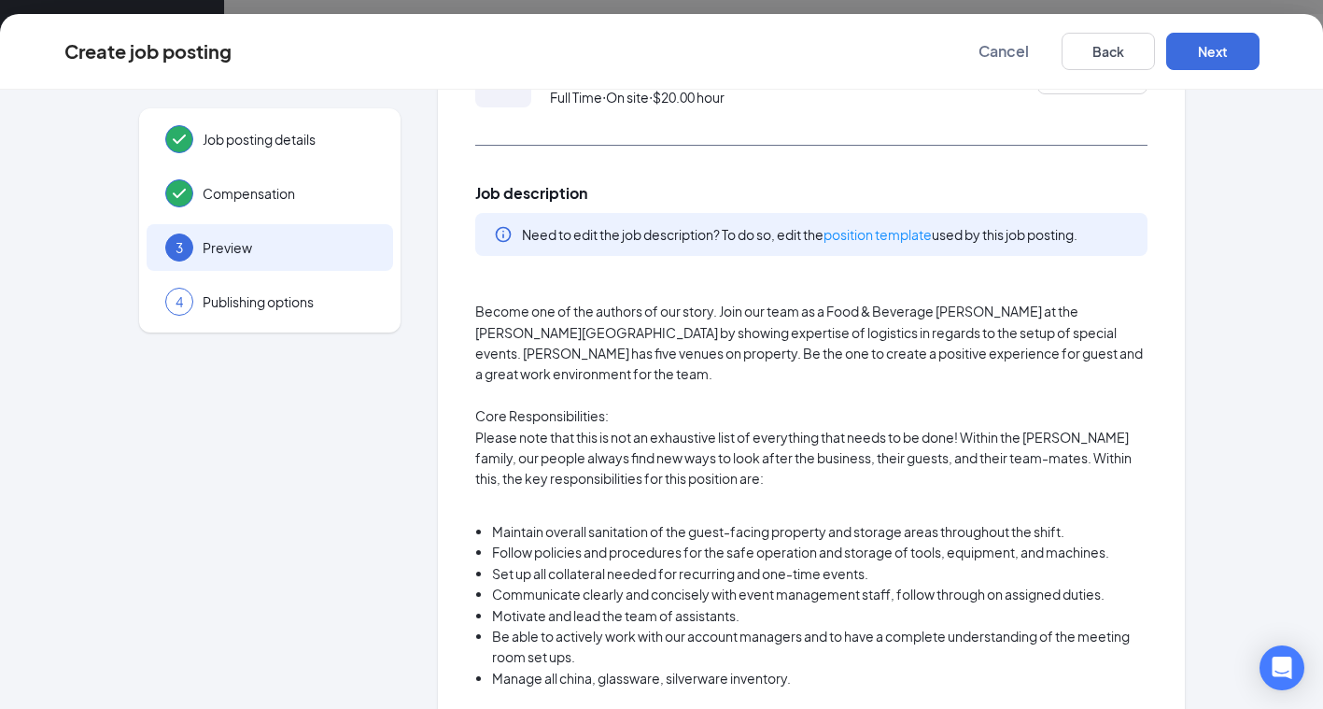
scroll to position [100, 0]
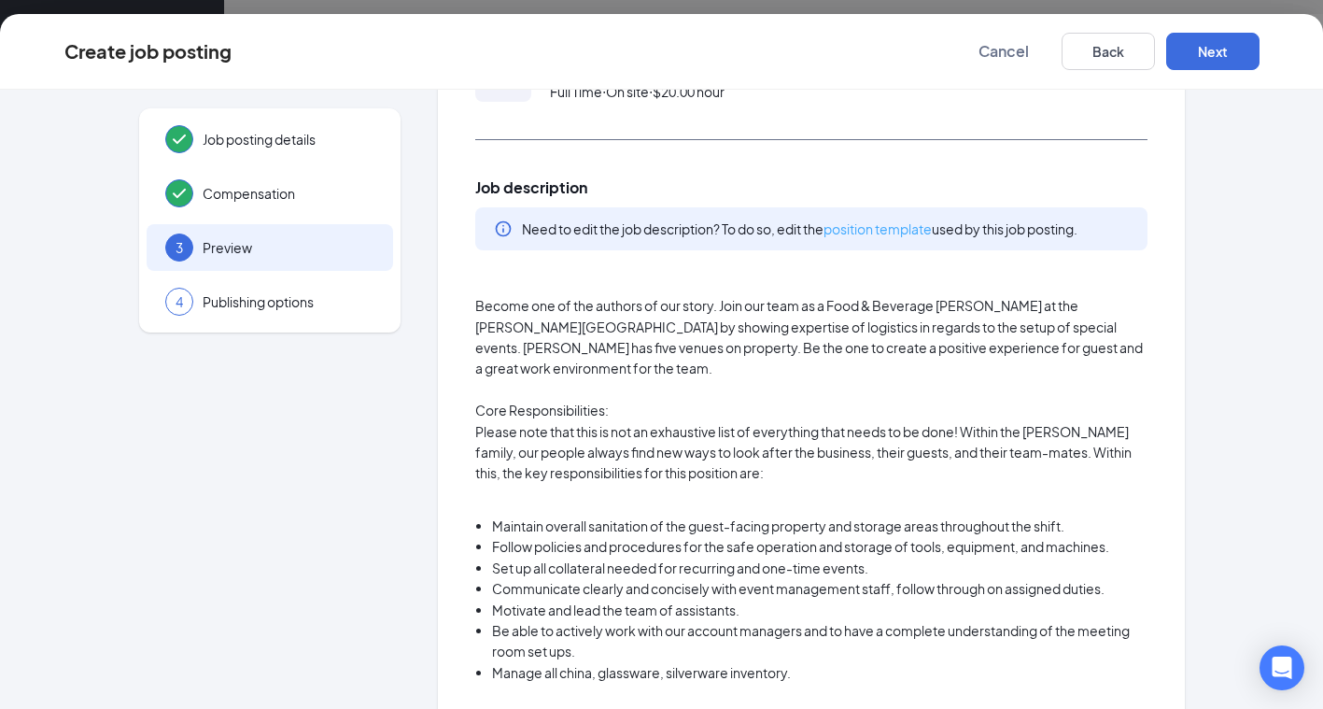
click at [850, 232] on link "position template" at bounding box center [877, 228] width 108 height 17
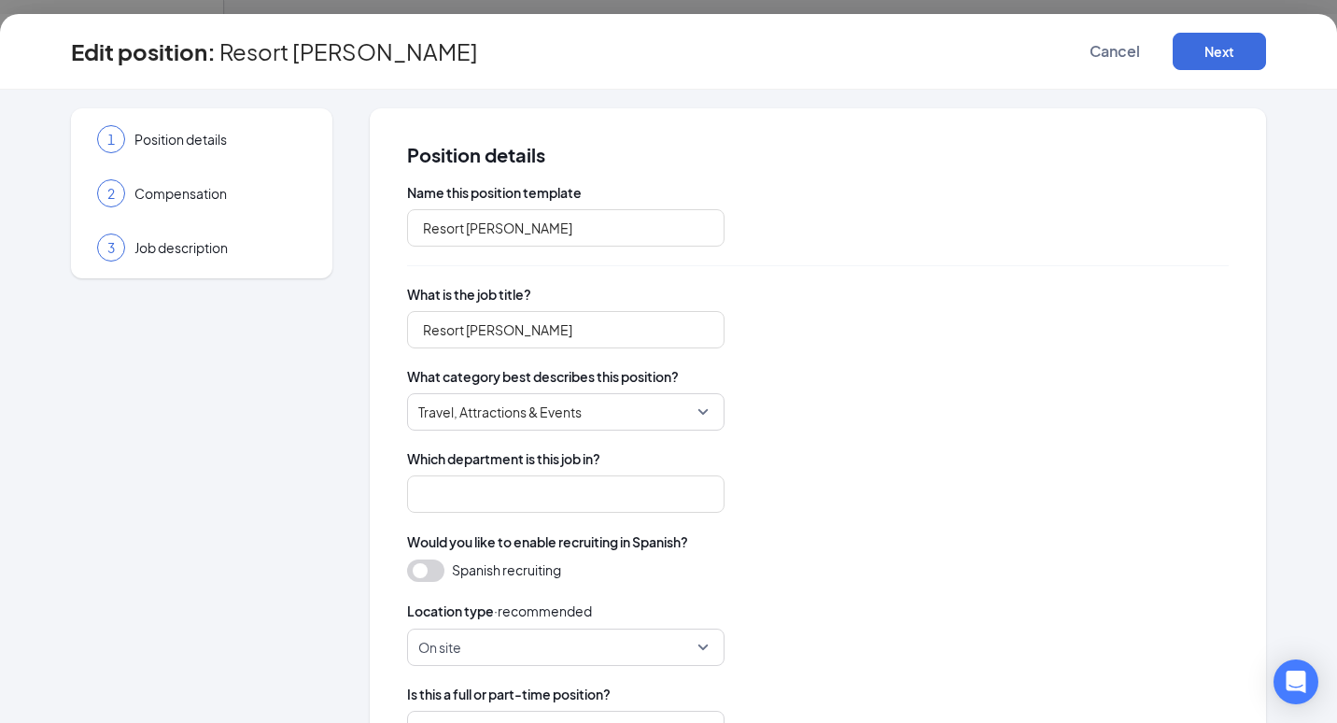
type input "Banquets"
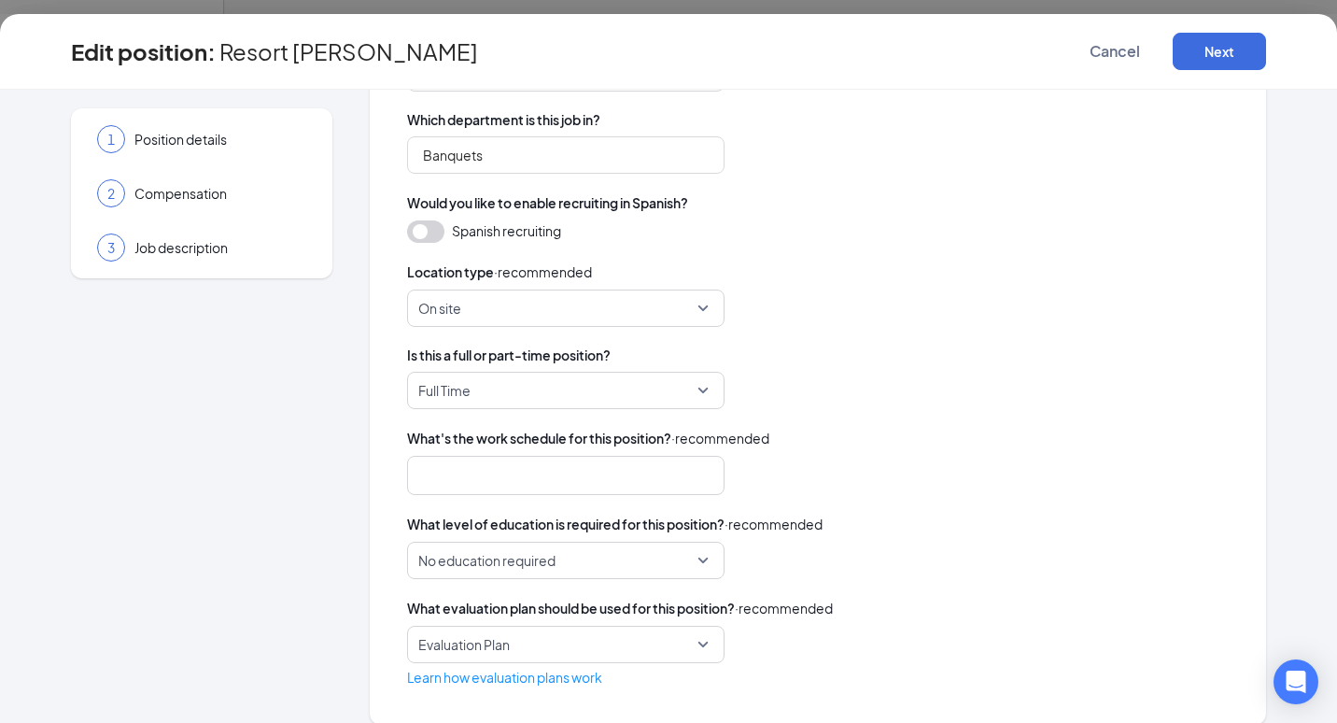
scroll to position [359, 0]
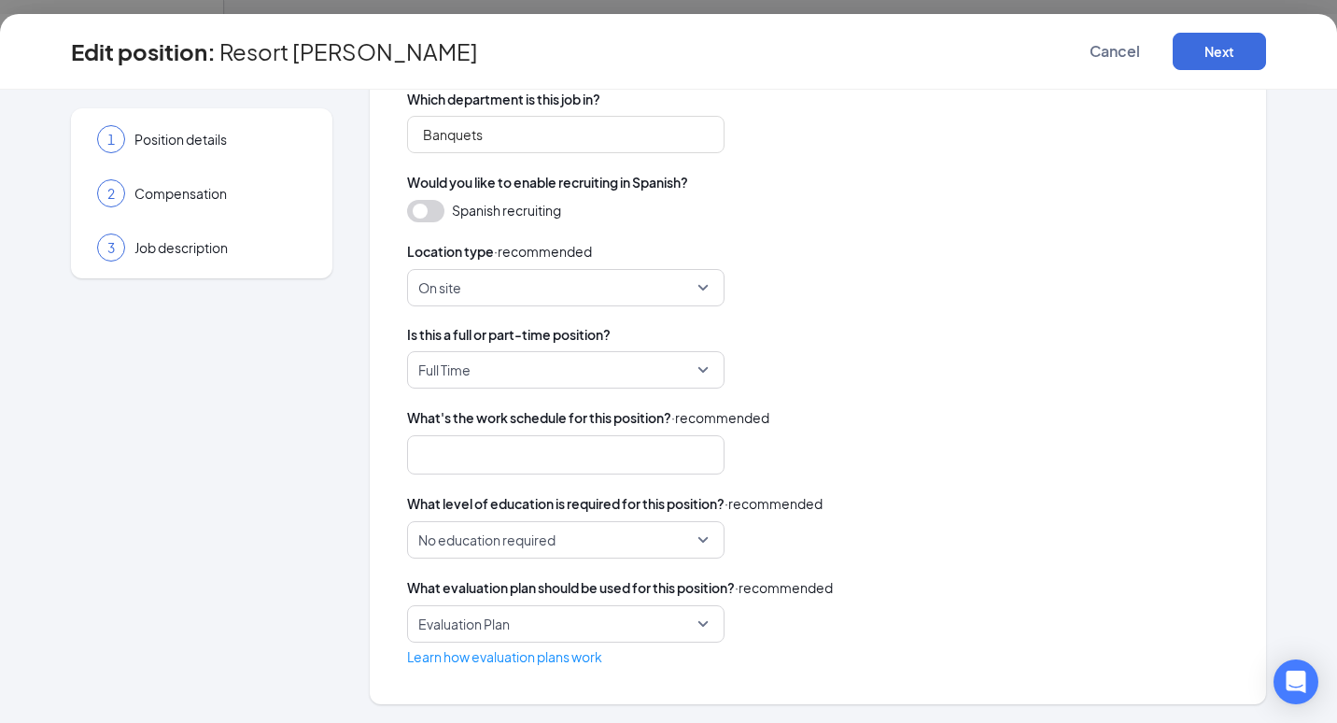
click at [477, 456] on div at bounding box center [557, 455] width 268 height 30
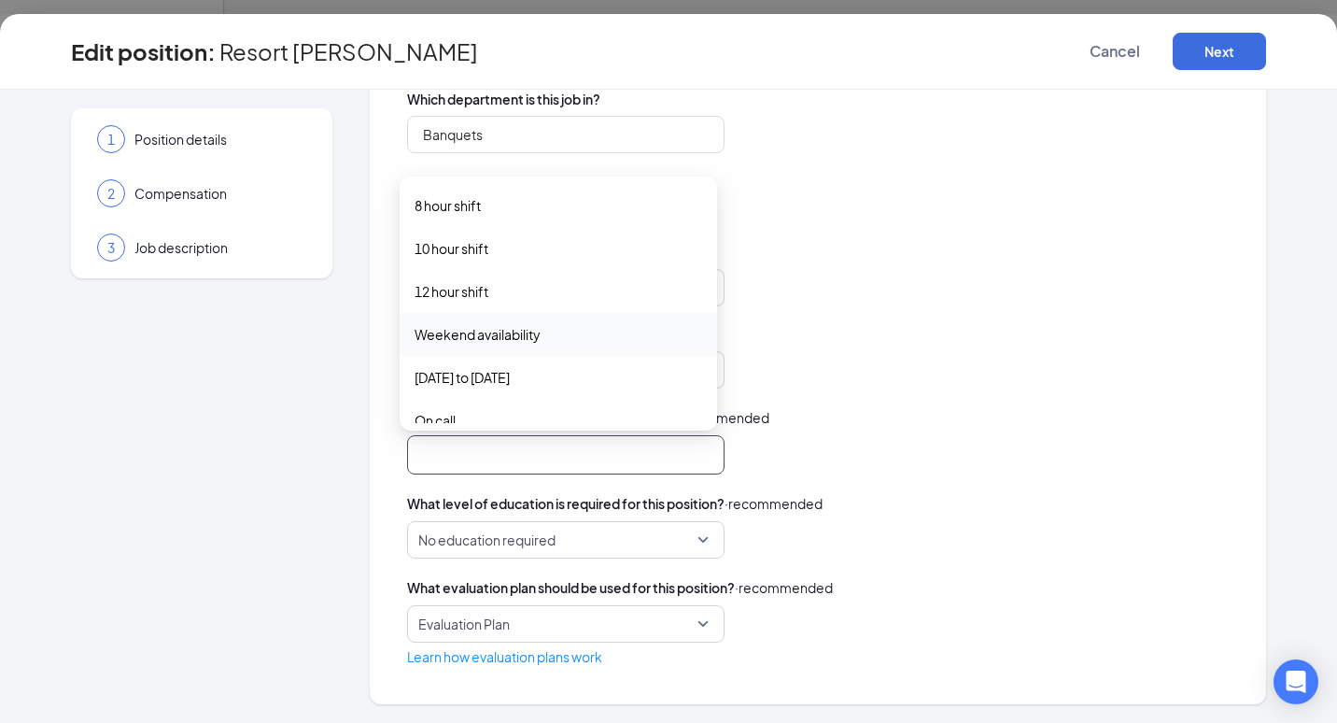
click at [488, 330] on span "Weekend availability" at bounding box center [477, 334] width 126 height 21
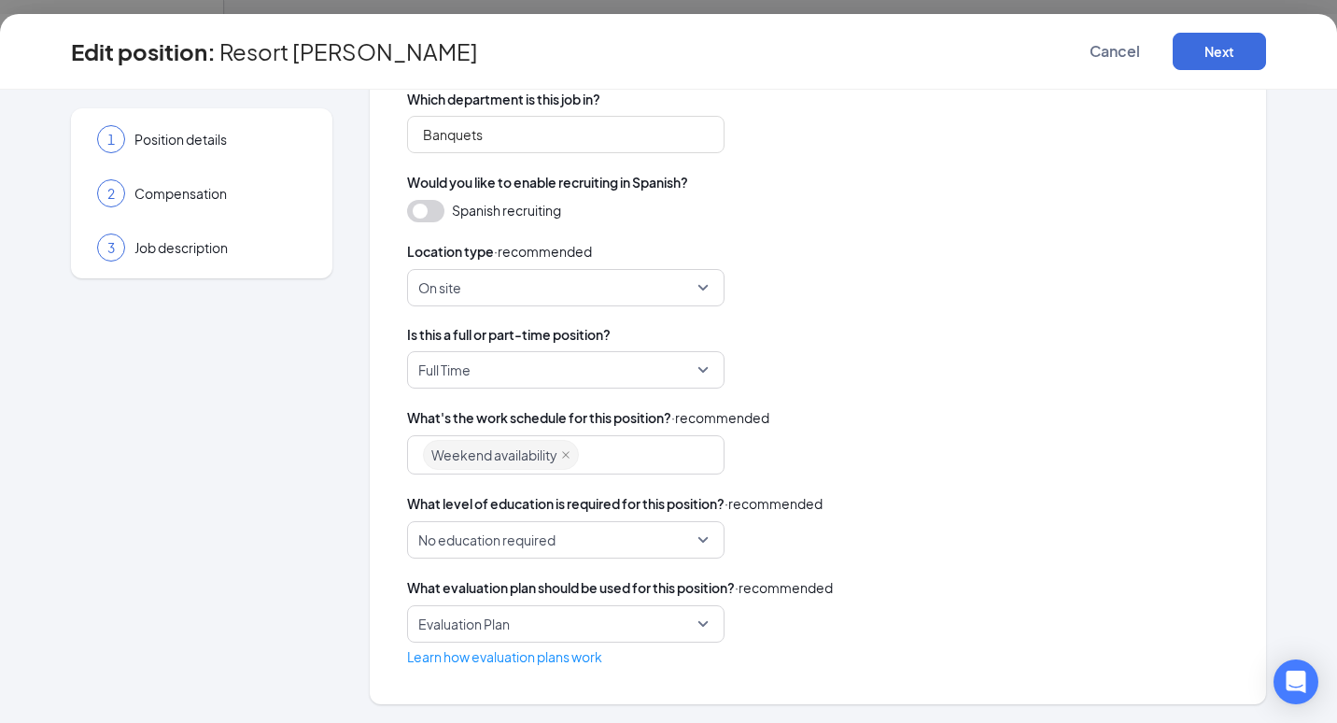
click at [820, 427] on div "What's the work schedule for this position? · recommended" at bounding box center [817, 417] width 821 height 21
click at [692, 541] on span "No education required" at bounding box center [565, 539] width 295 height 35
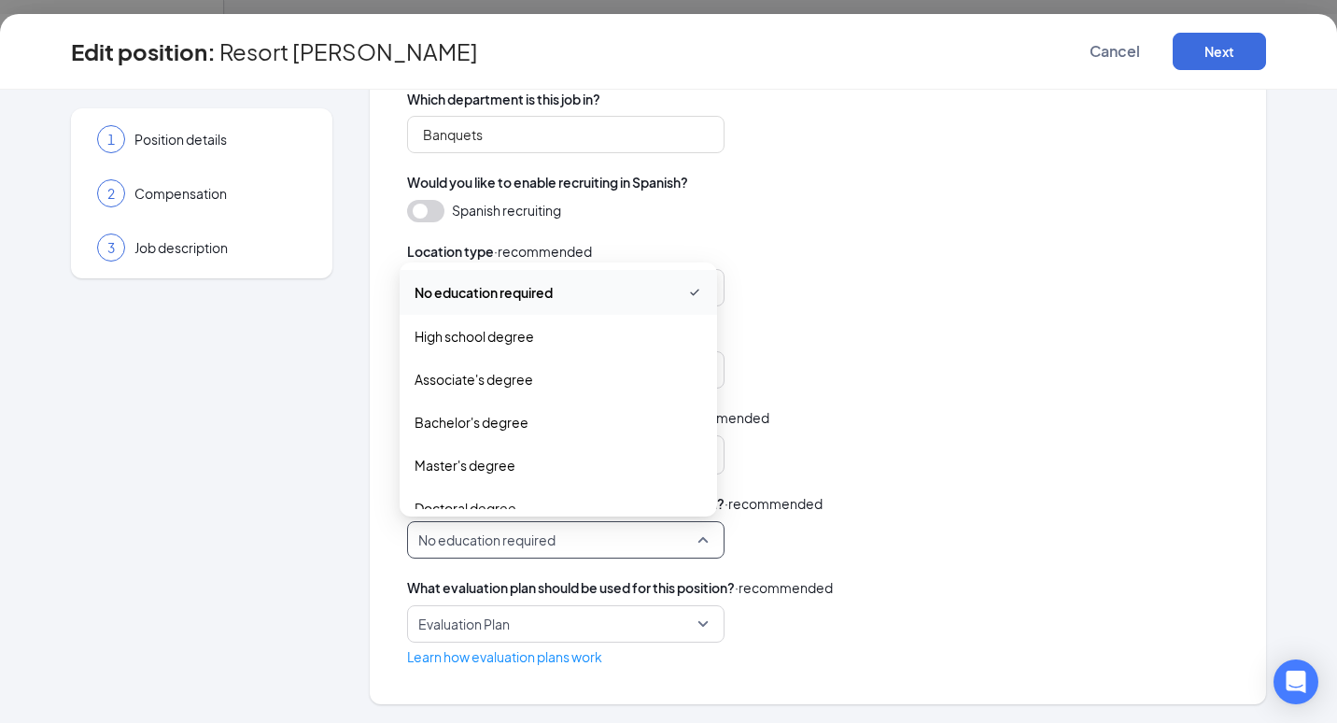
click at [589, 288] on span "No education required" at bounding box center [558, 292] width 288 height 22
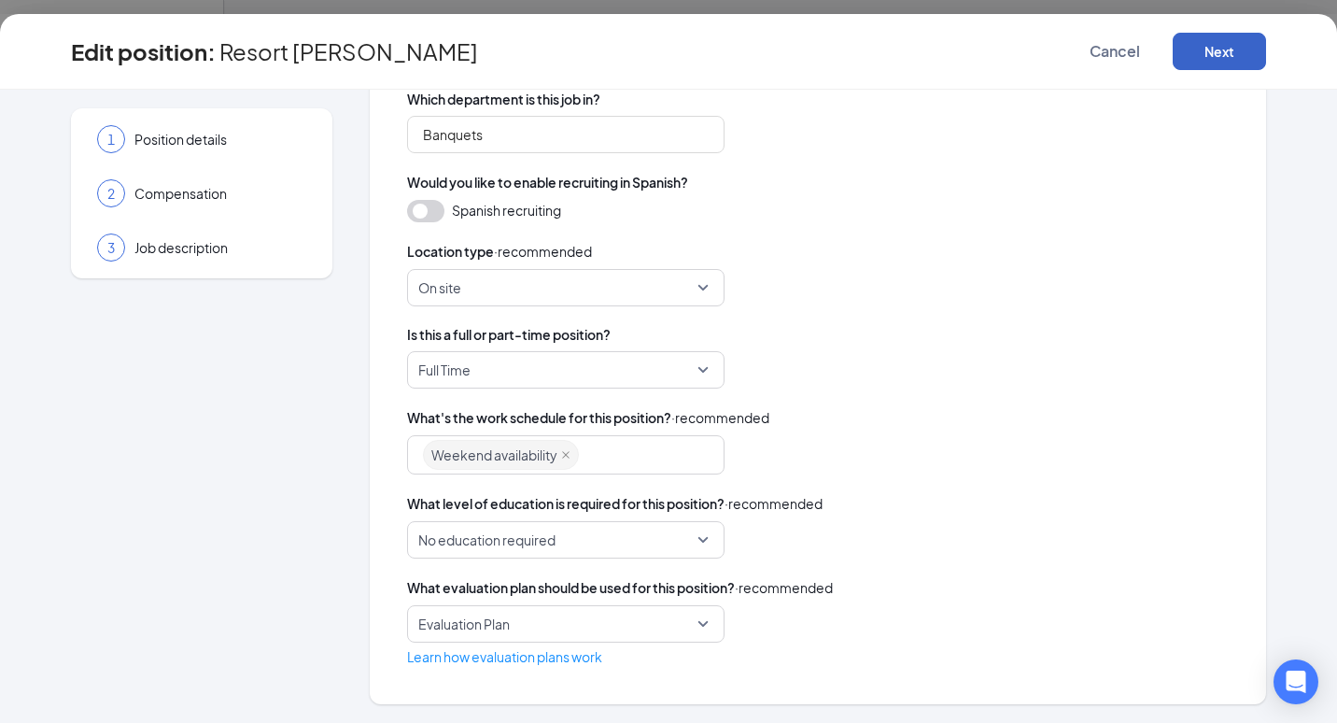
click at [1211, 55] on button "Next" at bounding box center [1218, 51] width 93 height 37
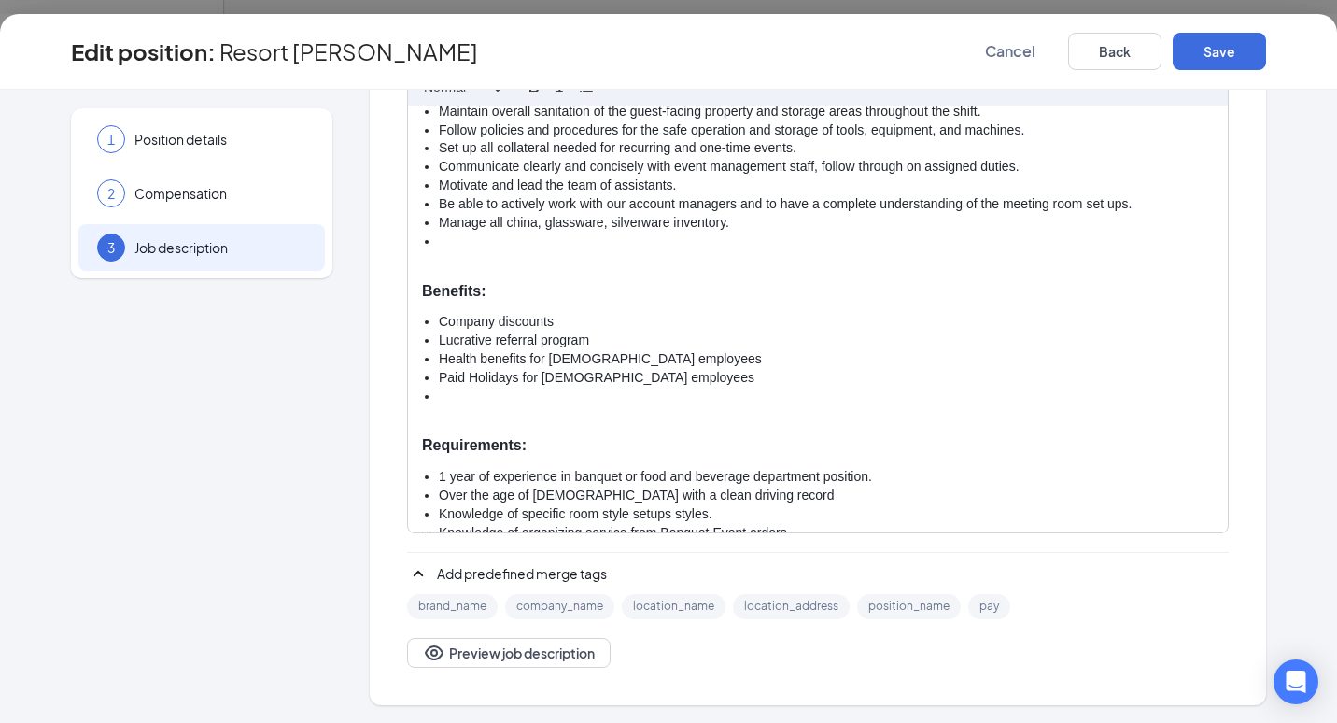
scroll to position [299, 0]
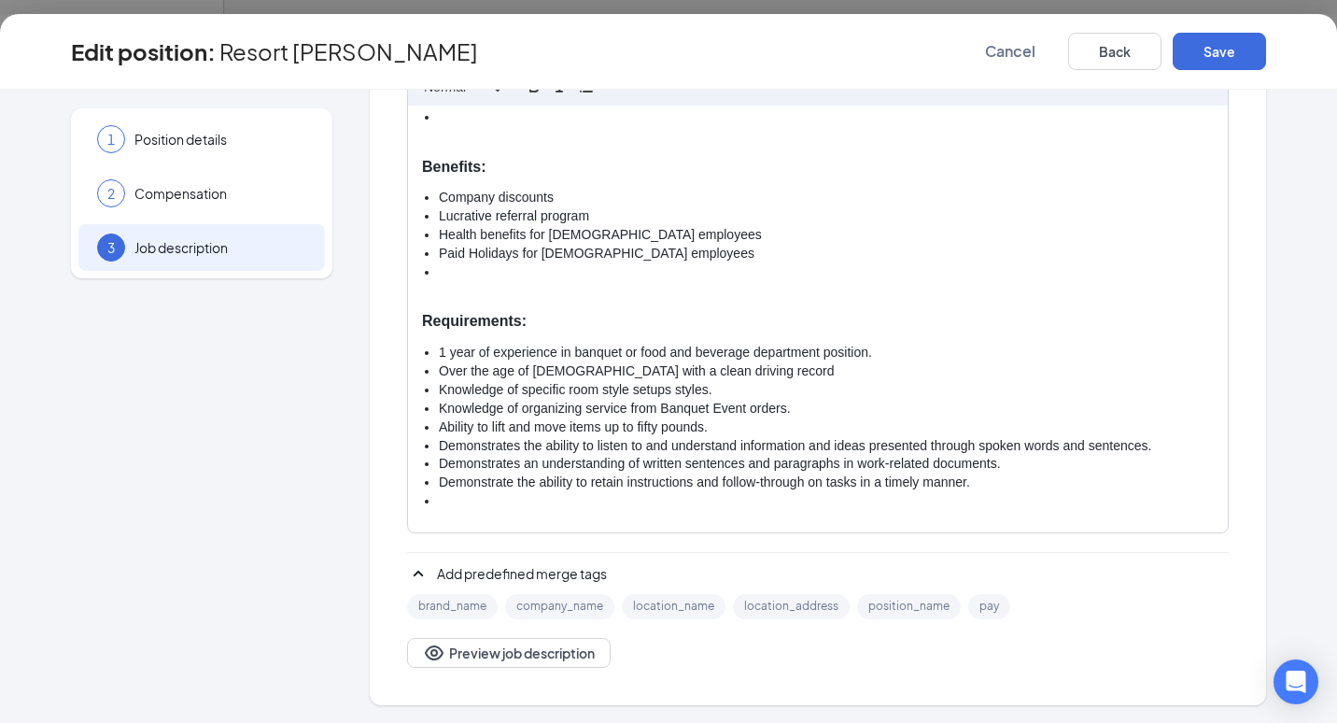
click at [441, 497] on li at bounding box center [826, 501] width 775 height 19
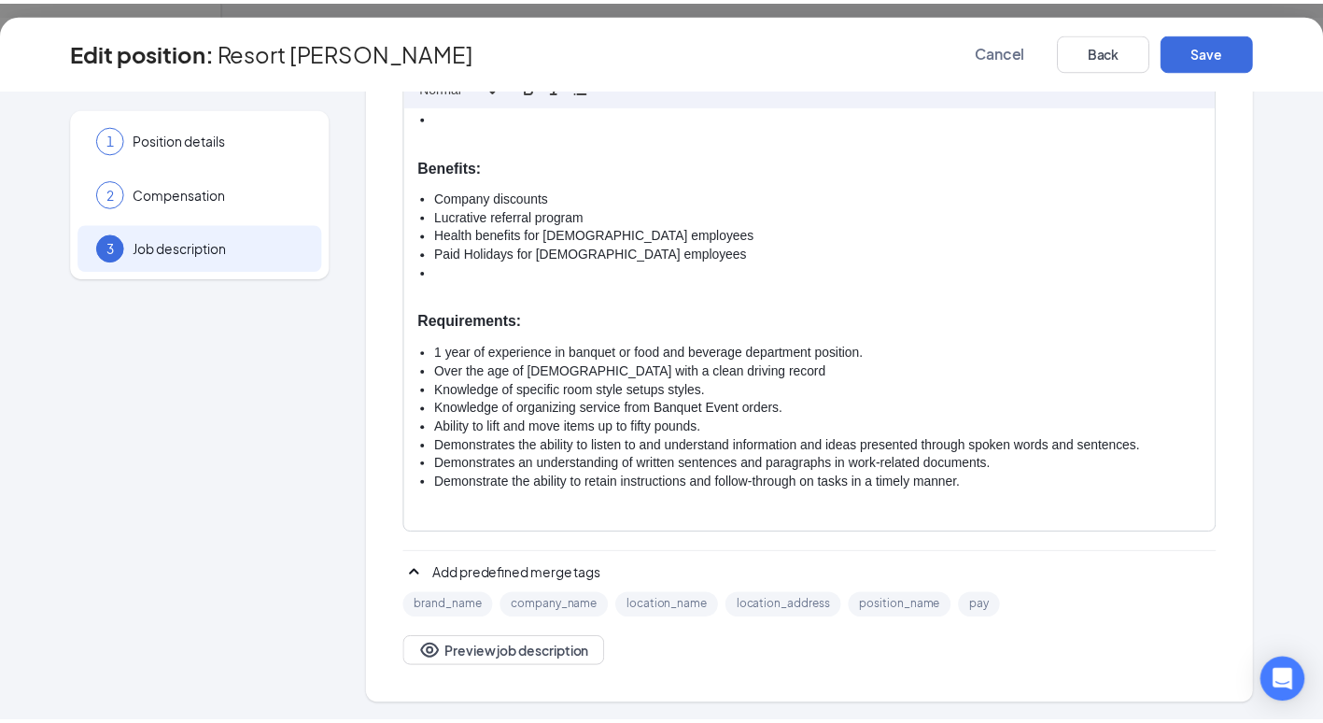
scroll to position [0, 0]
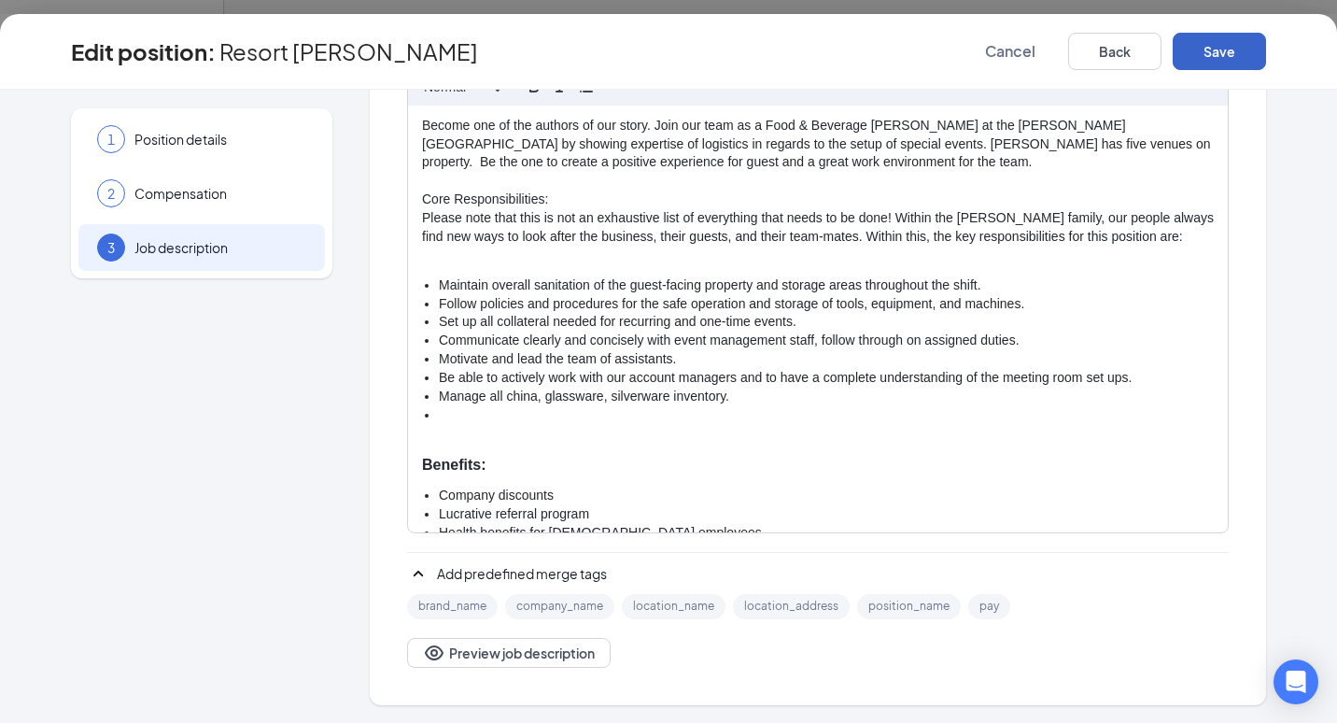
click at [1218, 49] on button "Save" at bounding box center [1218, 51] width 93 height 37
